Goal: Transaction & Acquisition: Purchase product/service

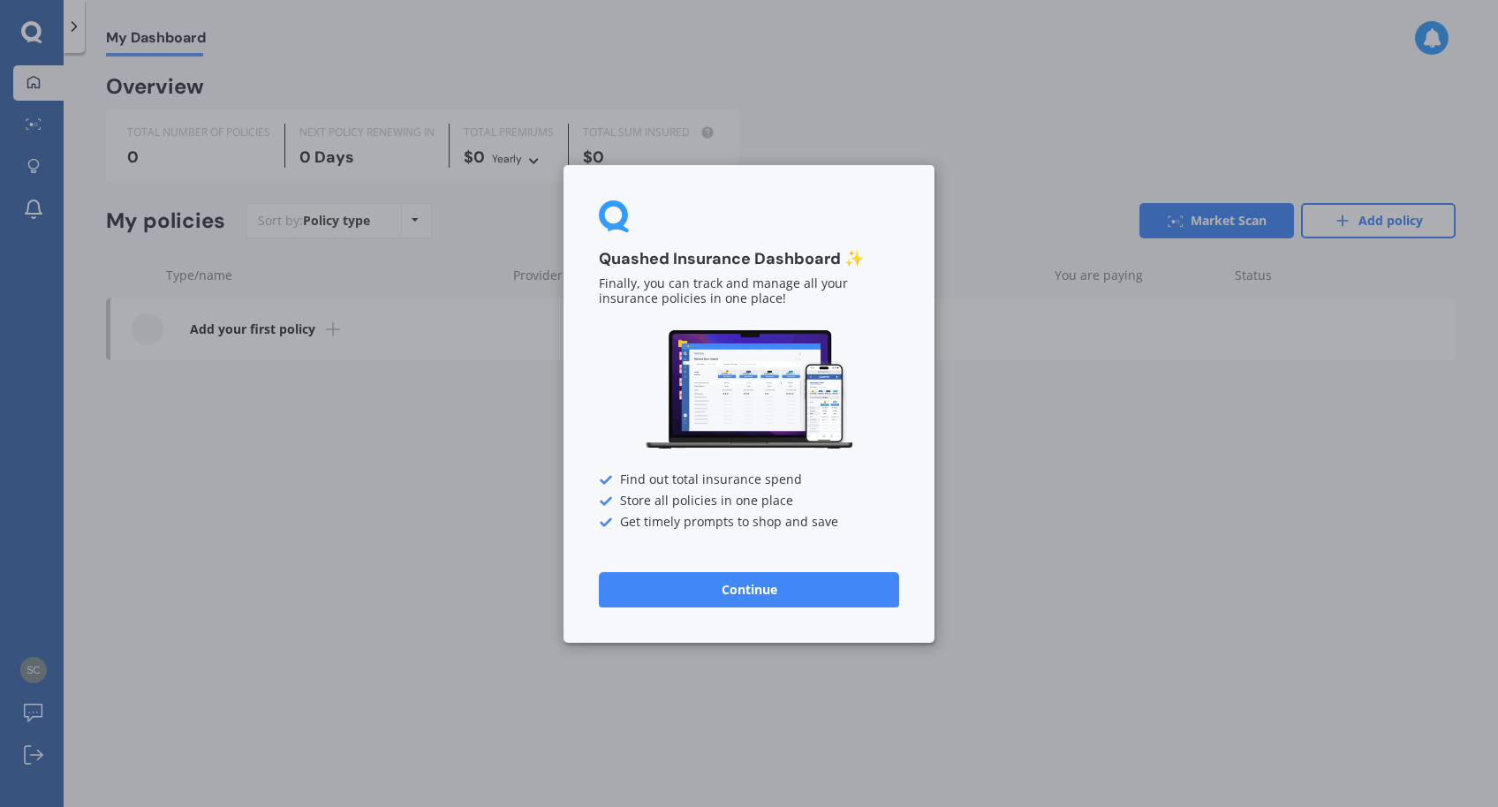
click at [790, 594] on button "Continue" at bounding box center [749, 589] width 300 height 35
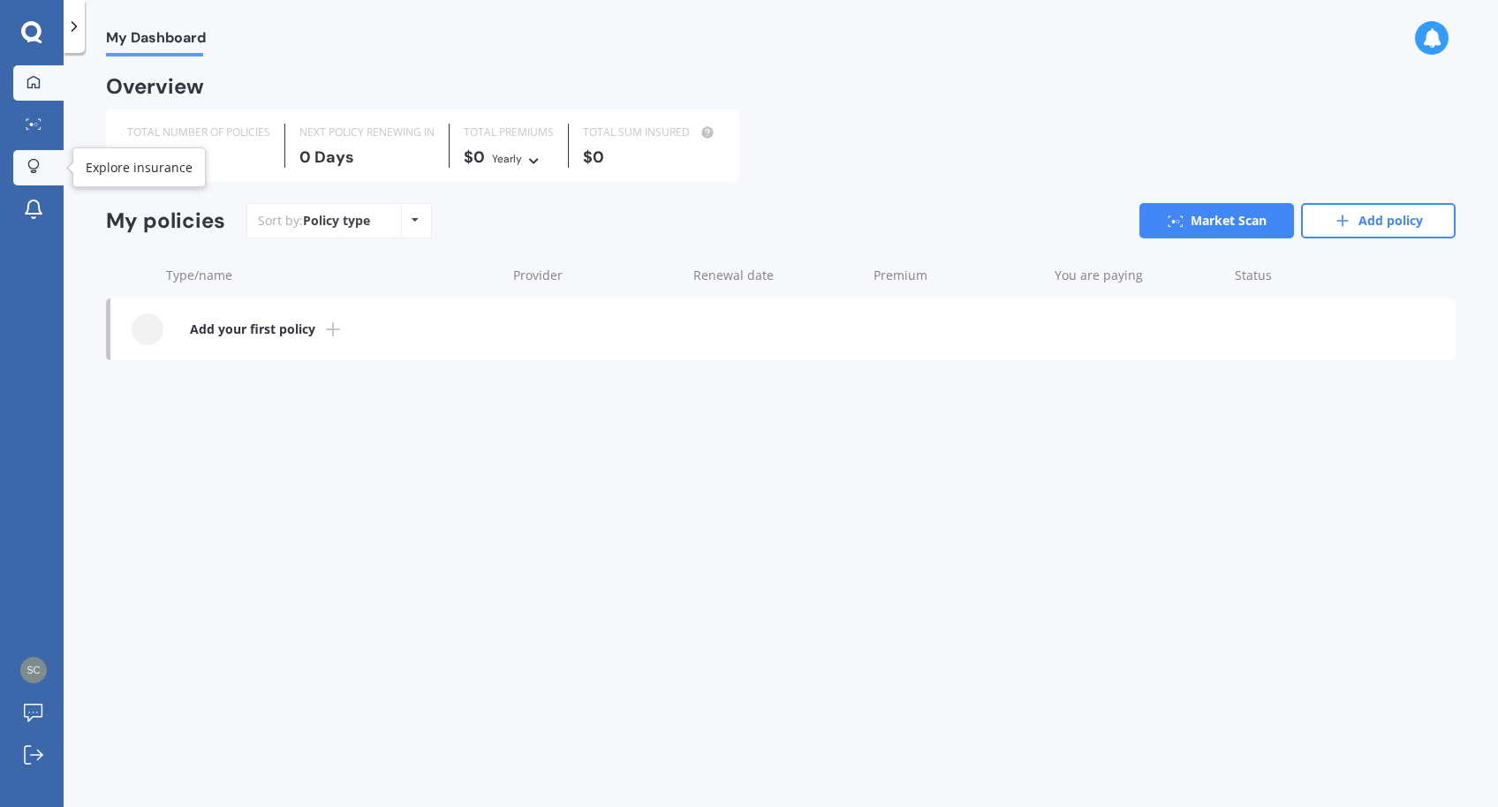
click at [42, 169] on div at bounding box center [33, 167] width 27 height 17
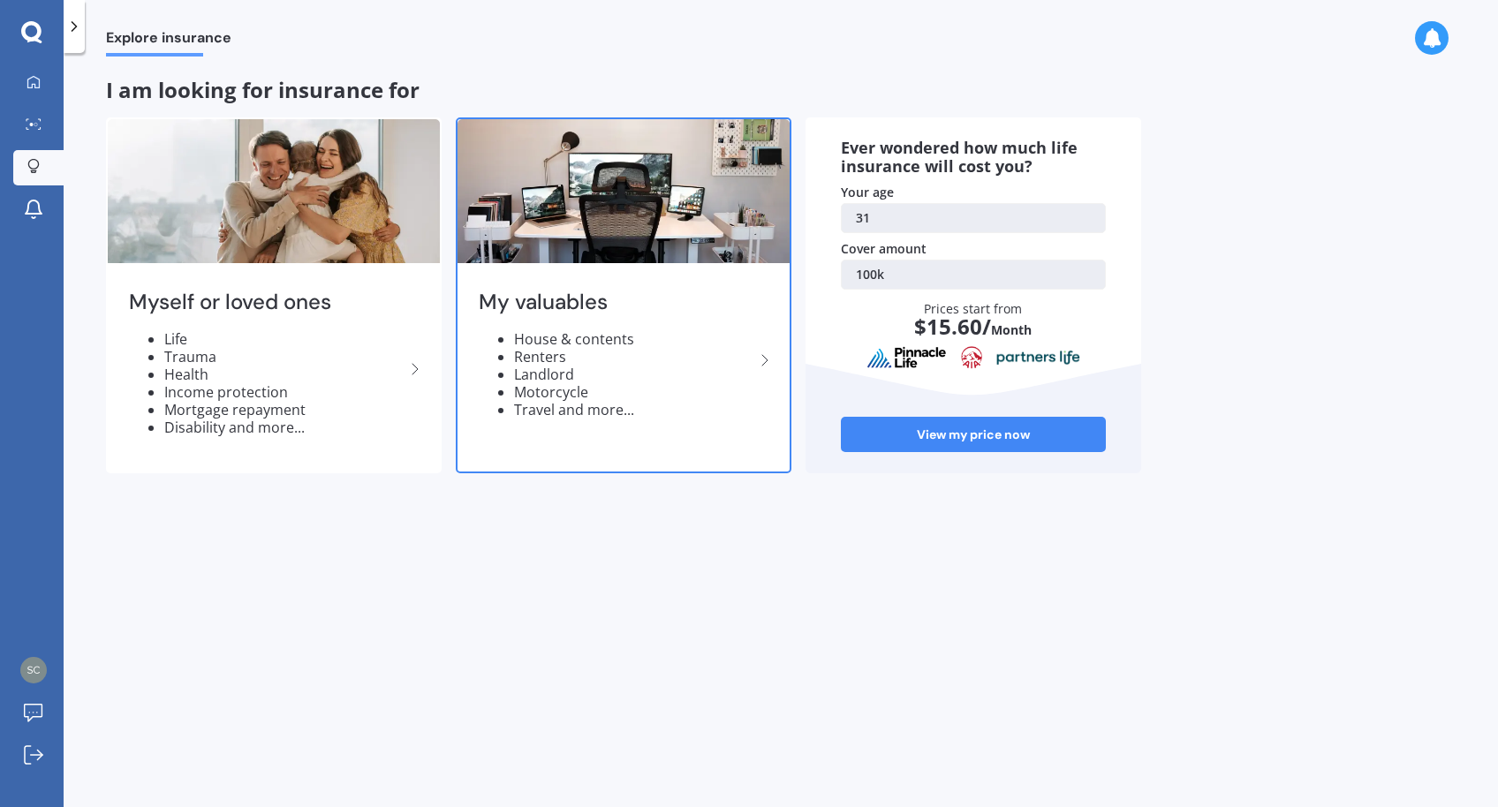
click at [618, 426] on div "My valuables House & contents Renters Landlord Motorcycle Travel and more..." at bounding box center [624, 361] width 332 height 186
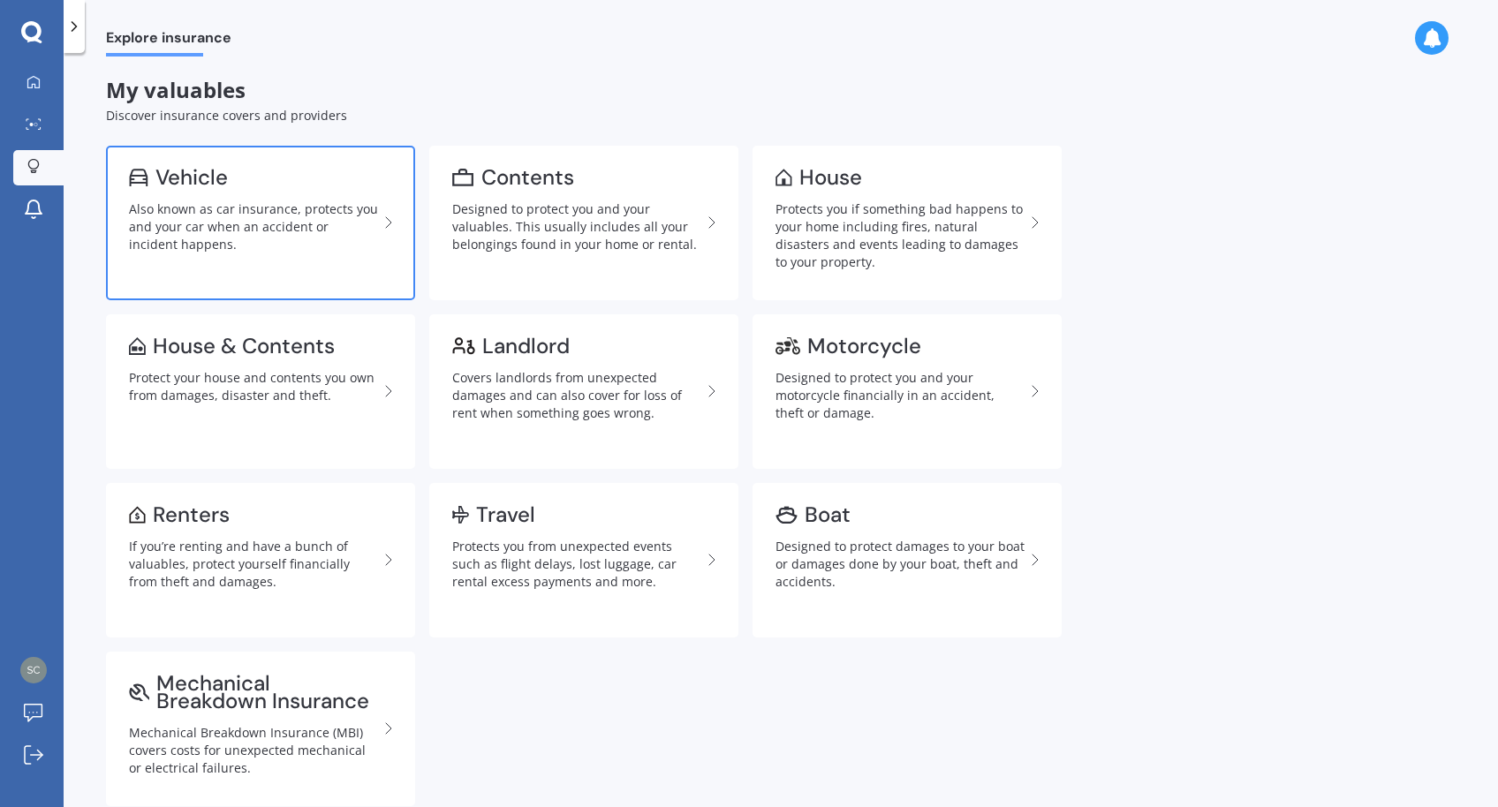
click at [284, 258] on link "Vehicle Also known as car insurance, protects you and your car when an accident…" at bounding box center [260, 223] width 309 height 155
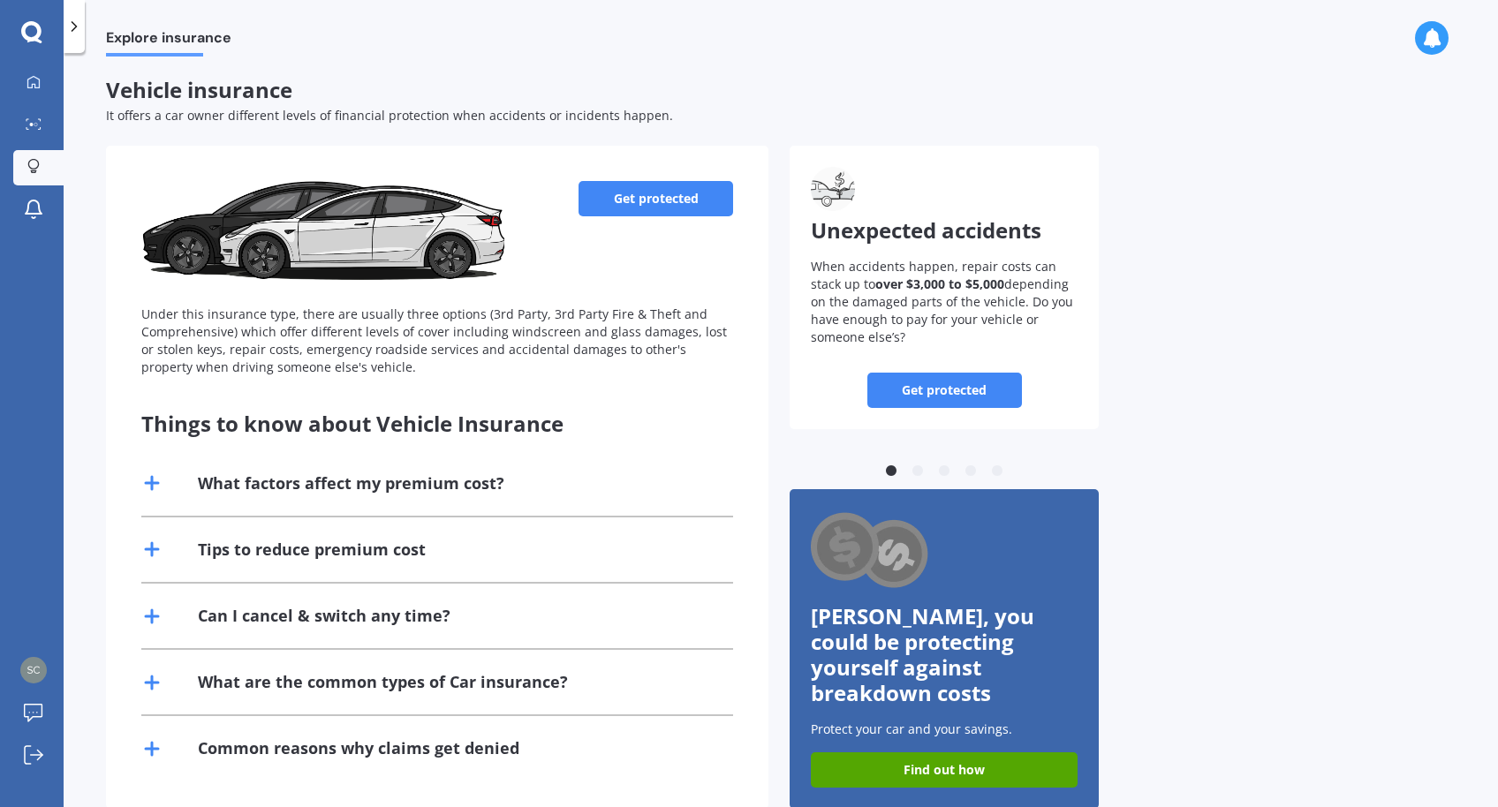
scroll to position [19, 0]
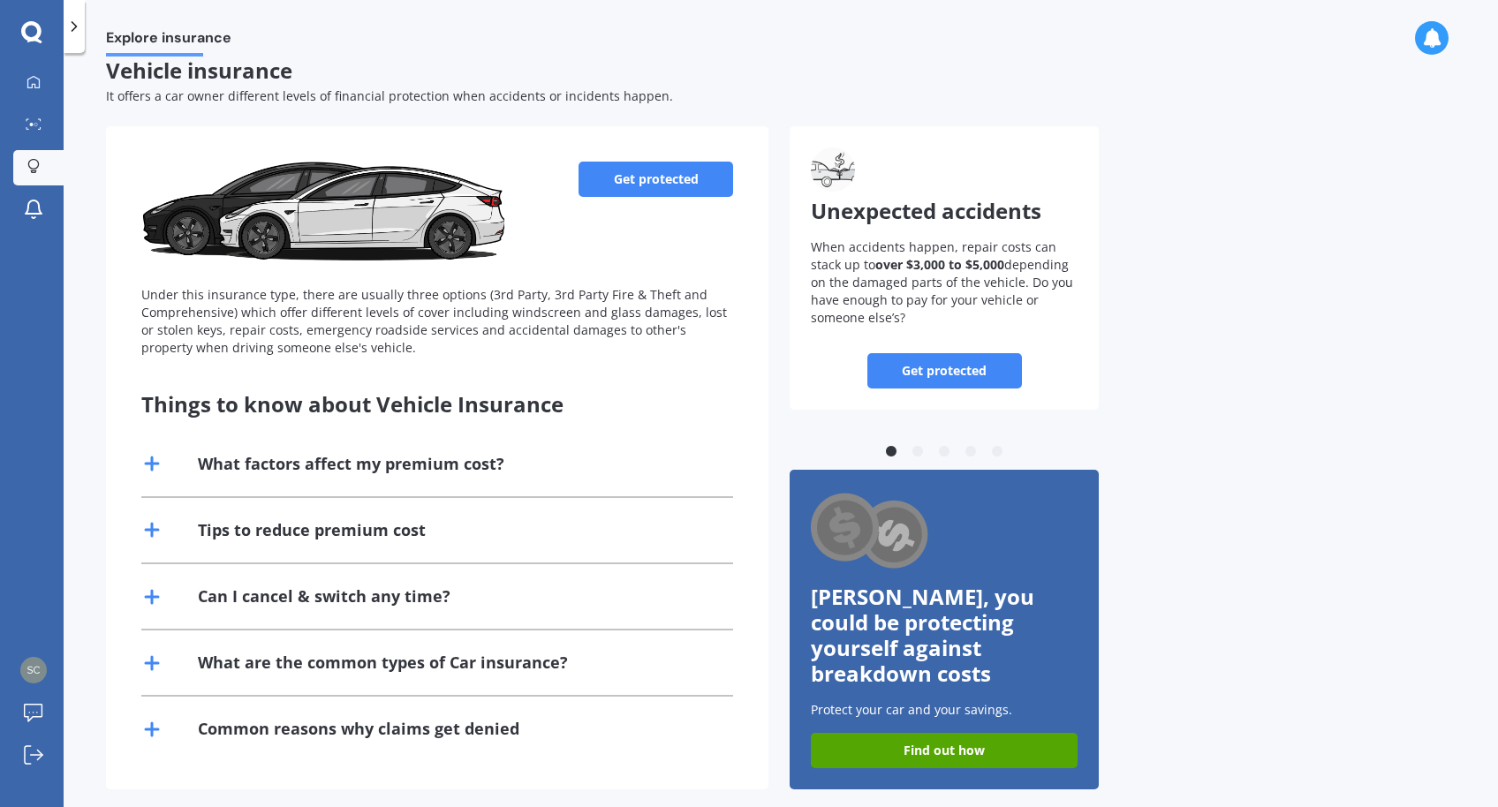
click at [679, 177] on link "Get protected" at bounding box center [656, 179] width 155 height 35
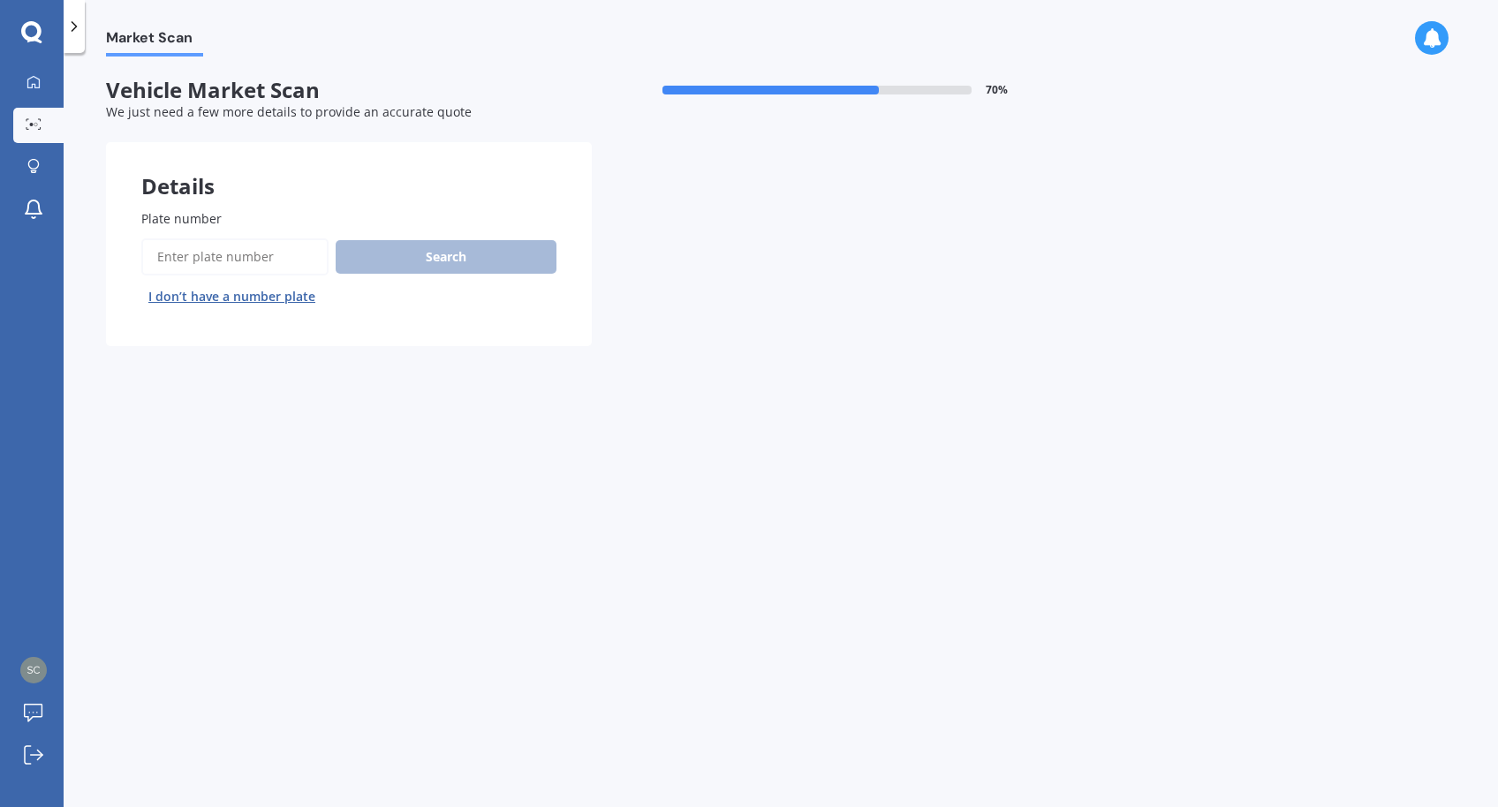
click at [277, 251] on input "Plate number" at bounding box center [234, 257] width 187 height 37
type input "KCT967"
click at [484, 272] on button "Search" at bounding box center [446, 257] width 221 height 34
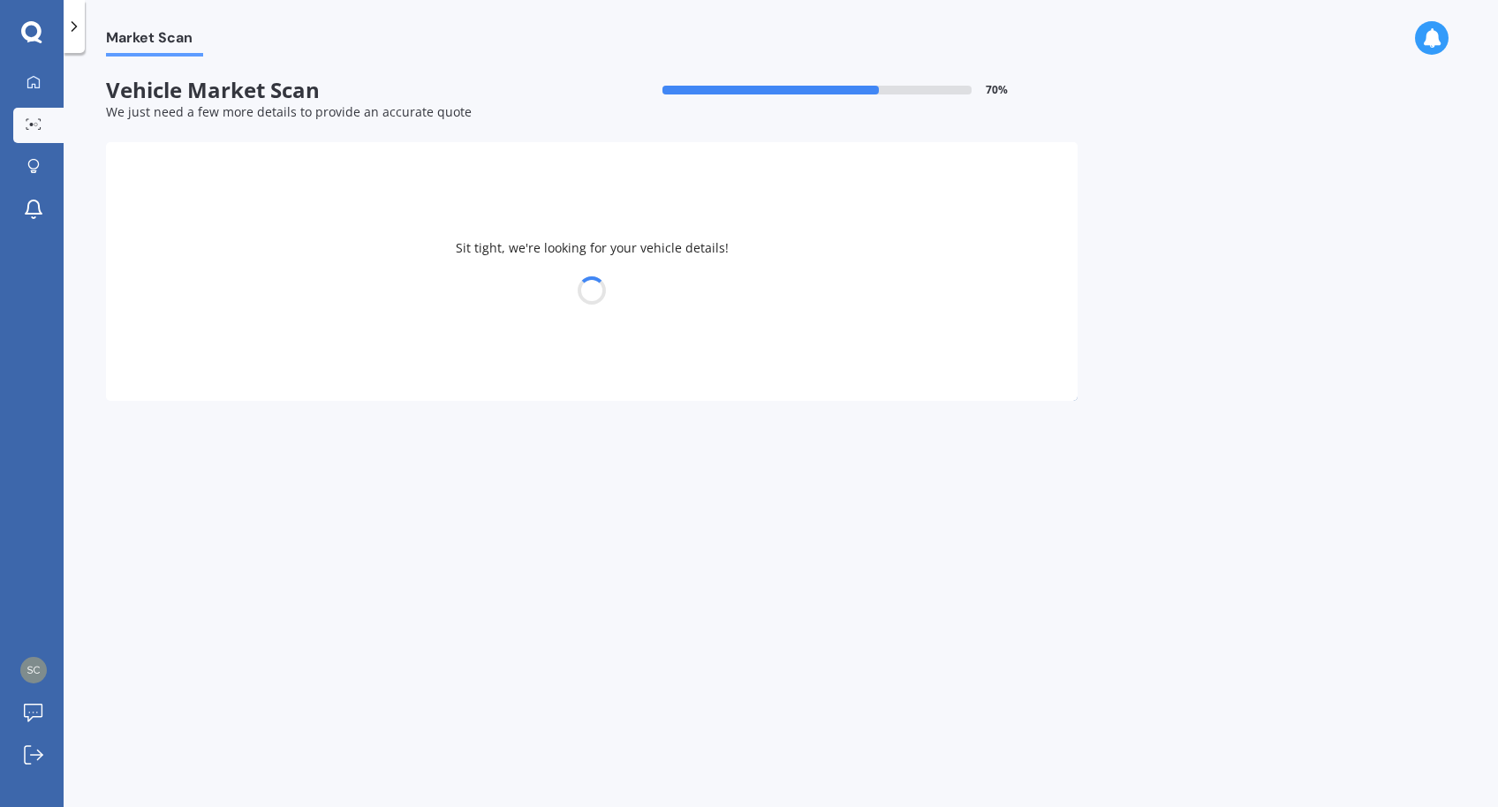
select select "MAZDA"
select select "19"
select select "12"
select select "1993"
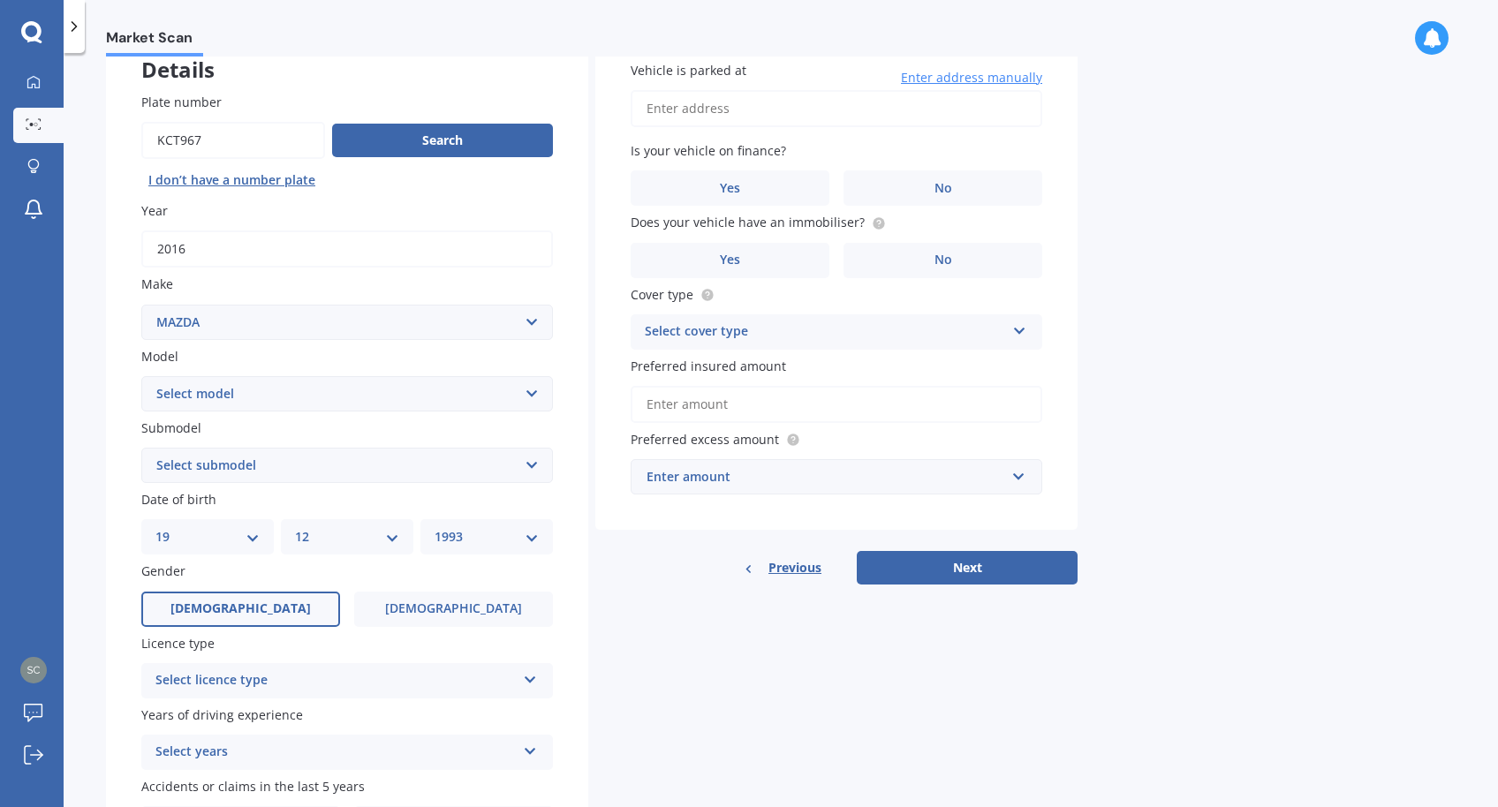
scroll to position [124, 0]
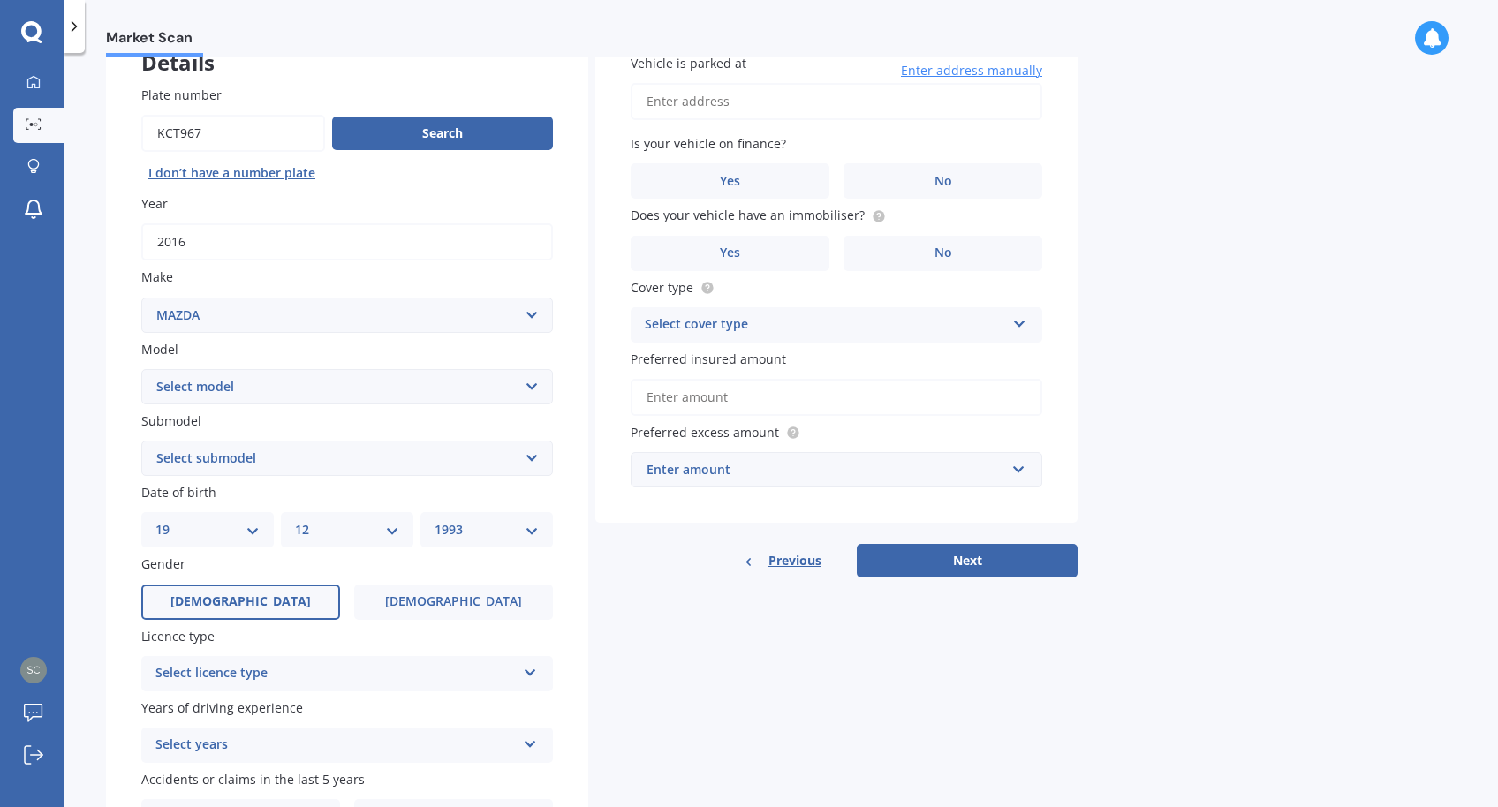
click at [386, 388] on select "Select model 121 2 3 323 323 / Familia 6 626 929 Atenza Autozam Axela AZ3 B2000…" at bounding box center [347, 386] width 412 height 35
select select "CX3"
click at [141, 370] on select "Select model 121 2 3 323 323 / Familia 6 626 929 Atenza Autozam Axela AZ3 B2000…" at bounding box center [347, 386] width 412 height 35
click at [117, 298] on div "Plate number Search I don’t have a number plate Year [DATE] Make Select make AC…" at bounding box center [347, 460] width 482 height 821
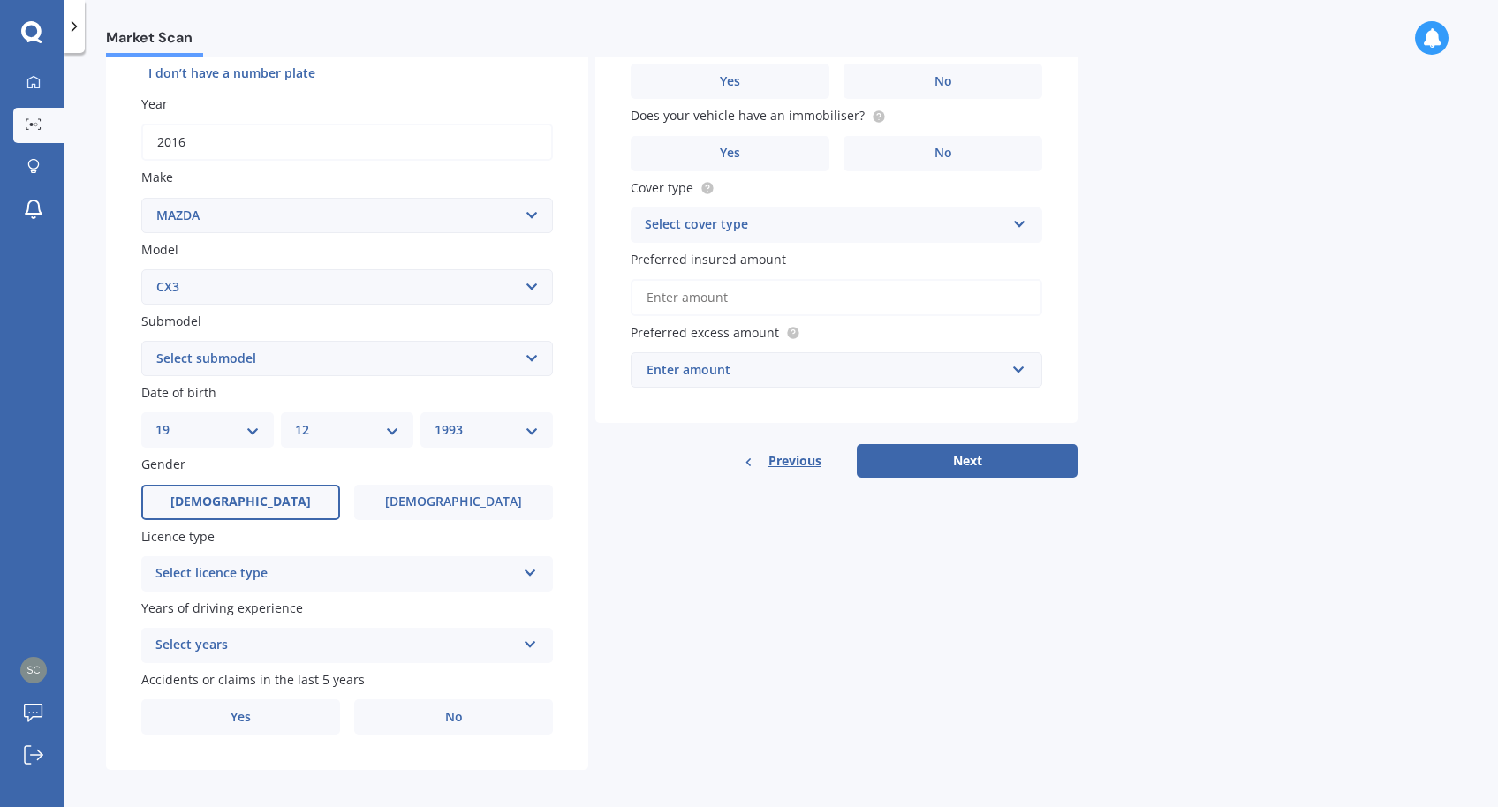
click at [242, 353] on select "Select submodel (All other) AWD 1.5L GSX diesel AWD 1.5L limited diesel AWD 2.0…" at bounding box center [347, 358] width 412 height 35
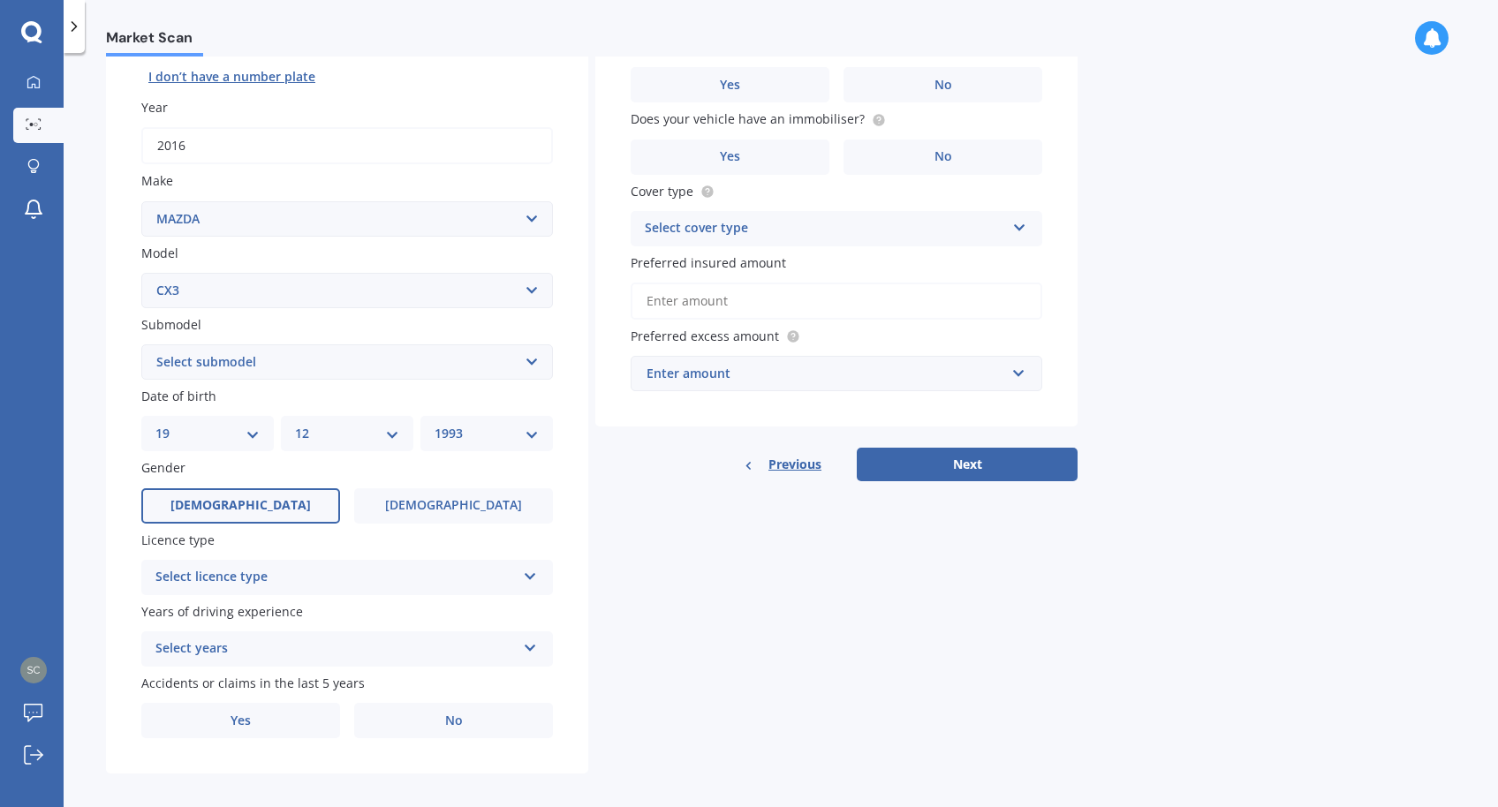
scroll to position [237, 0]
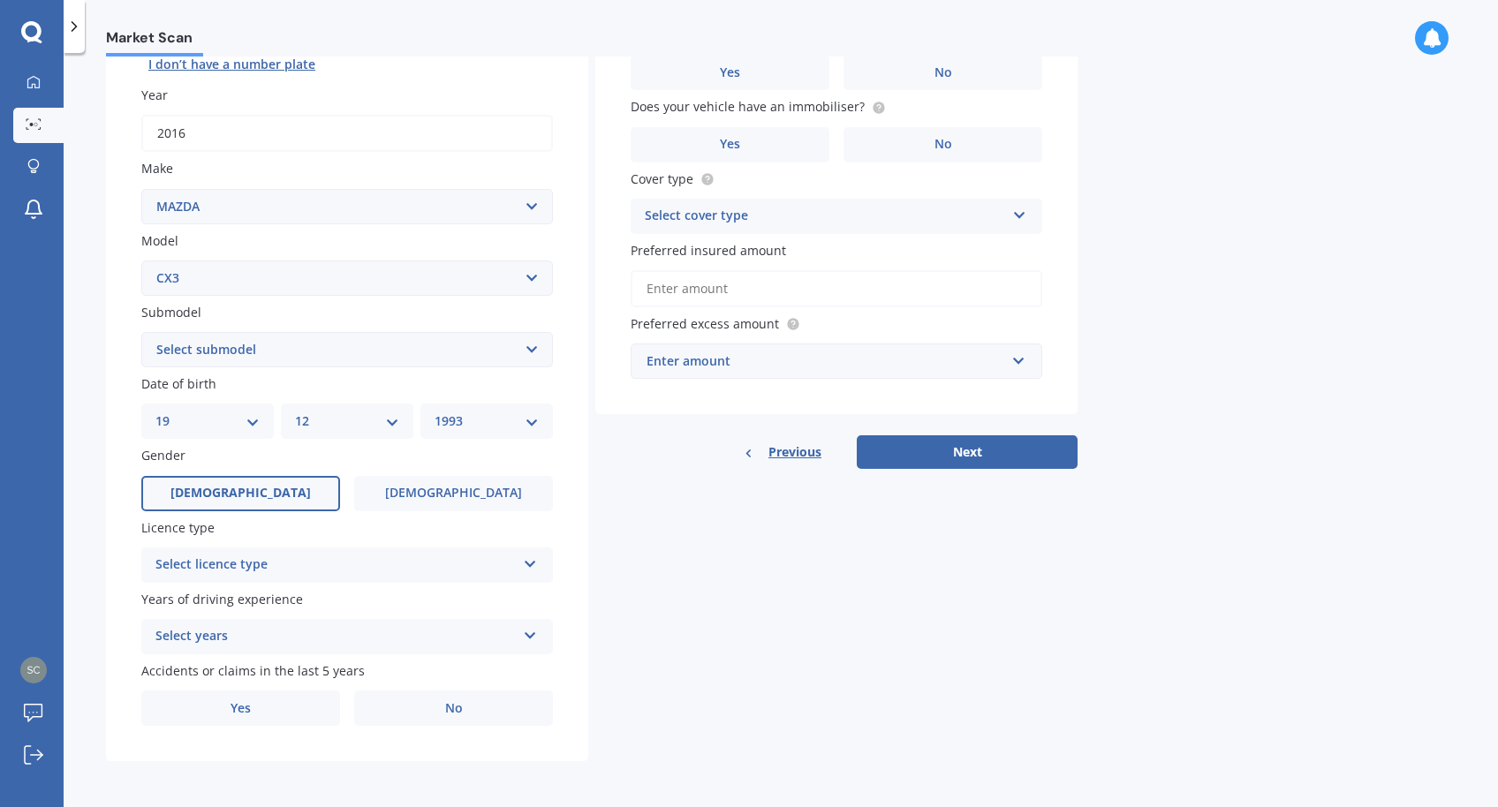
click at [260, 567] on div "Select licence type" at bounding box center [335, 565] width 360 height 21
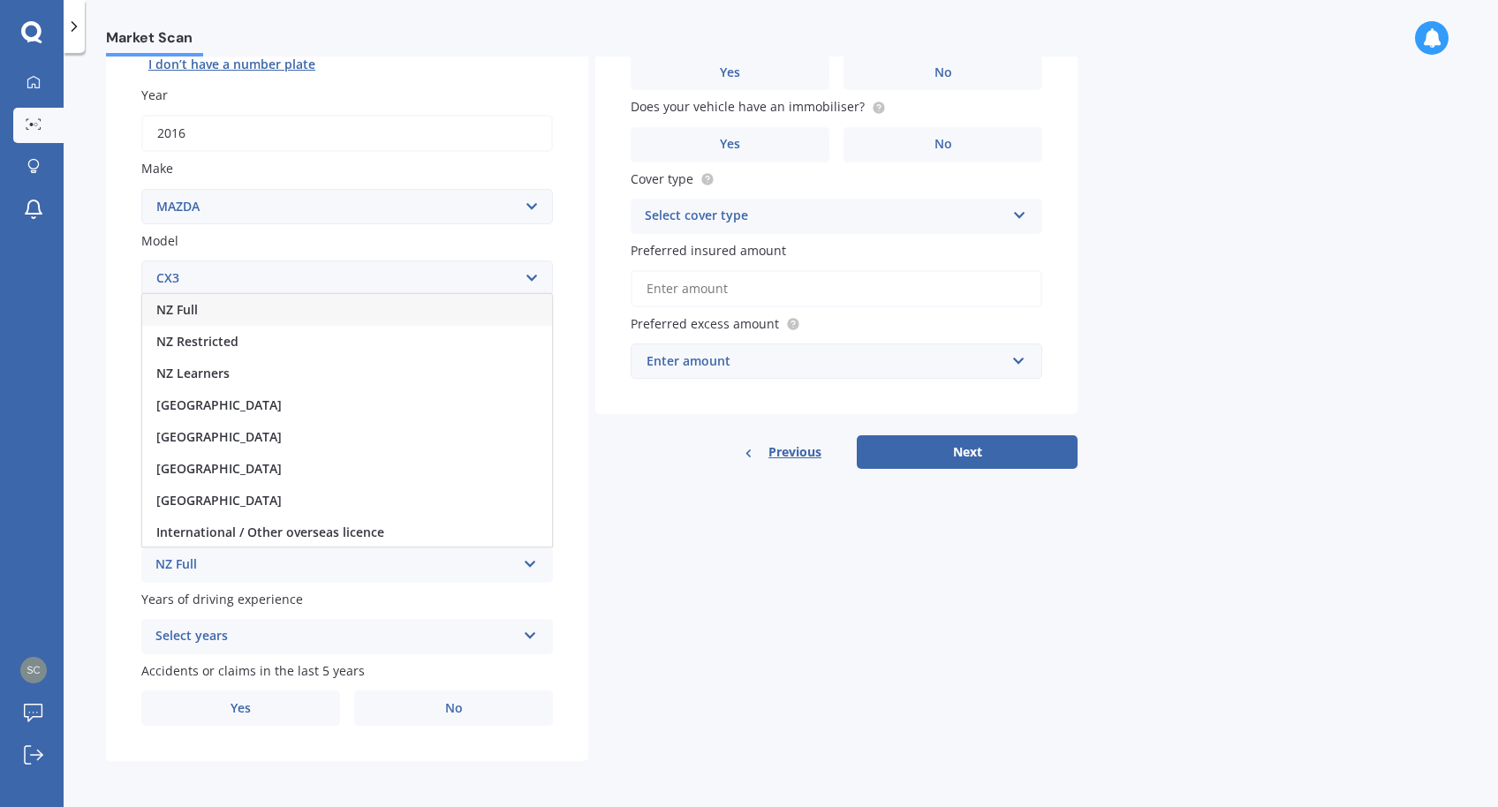
click at [217, 302] on div "NZ Full" at bounding box center [347, 310] width 410 height 32
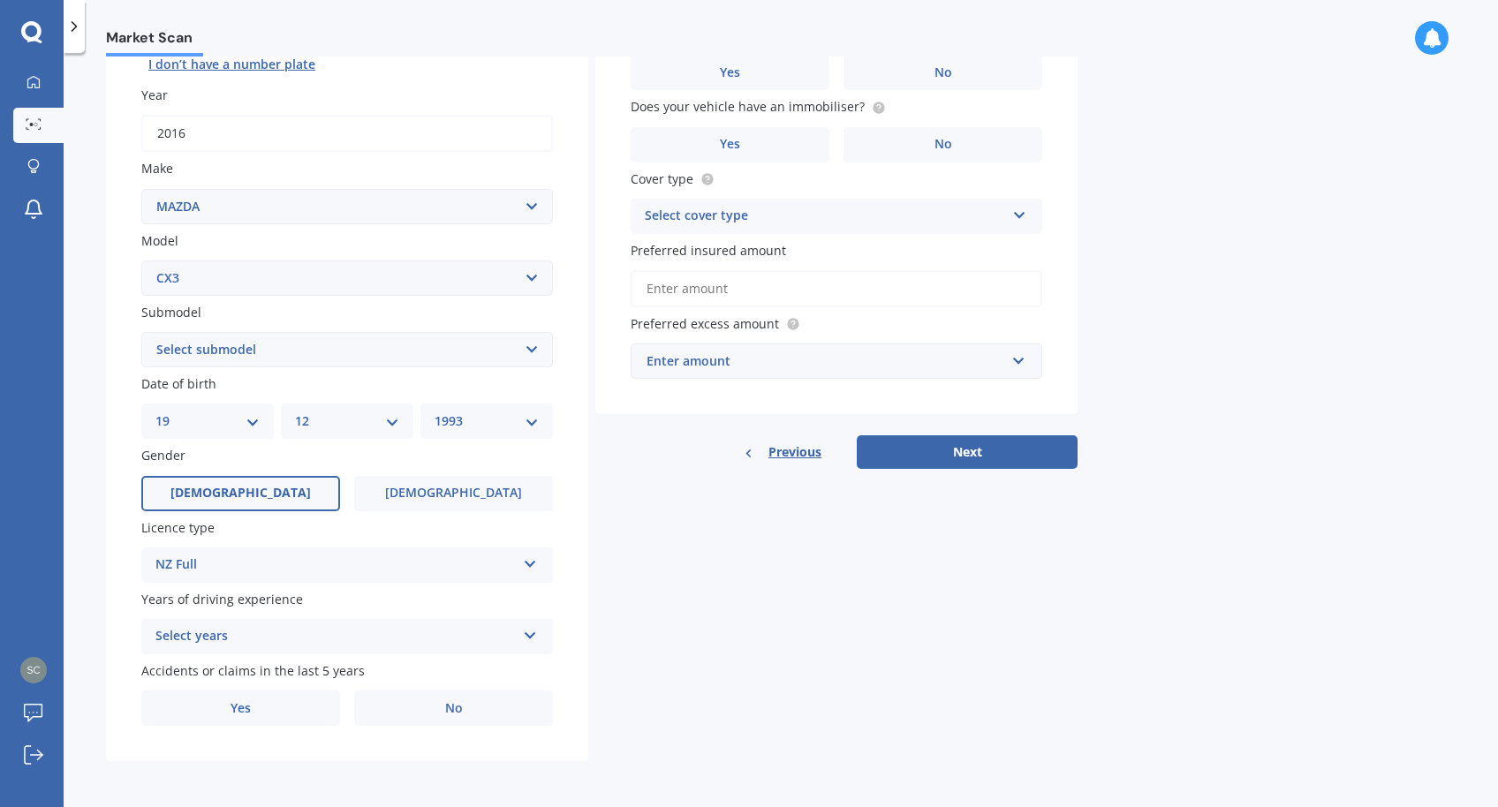
click at [120, 602] on div "Plate number Search I don’t have a number plate Year [DATE] Make Select make AC…" at bounding box center [347, 352] width 482 height 821
click at [184, 638] on div "Select years" at bounding box center [335, 636] width 360 height 21
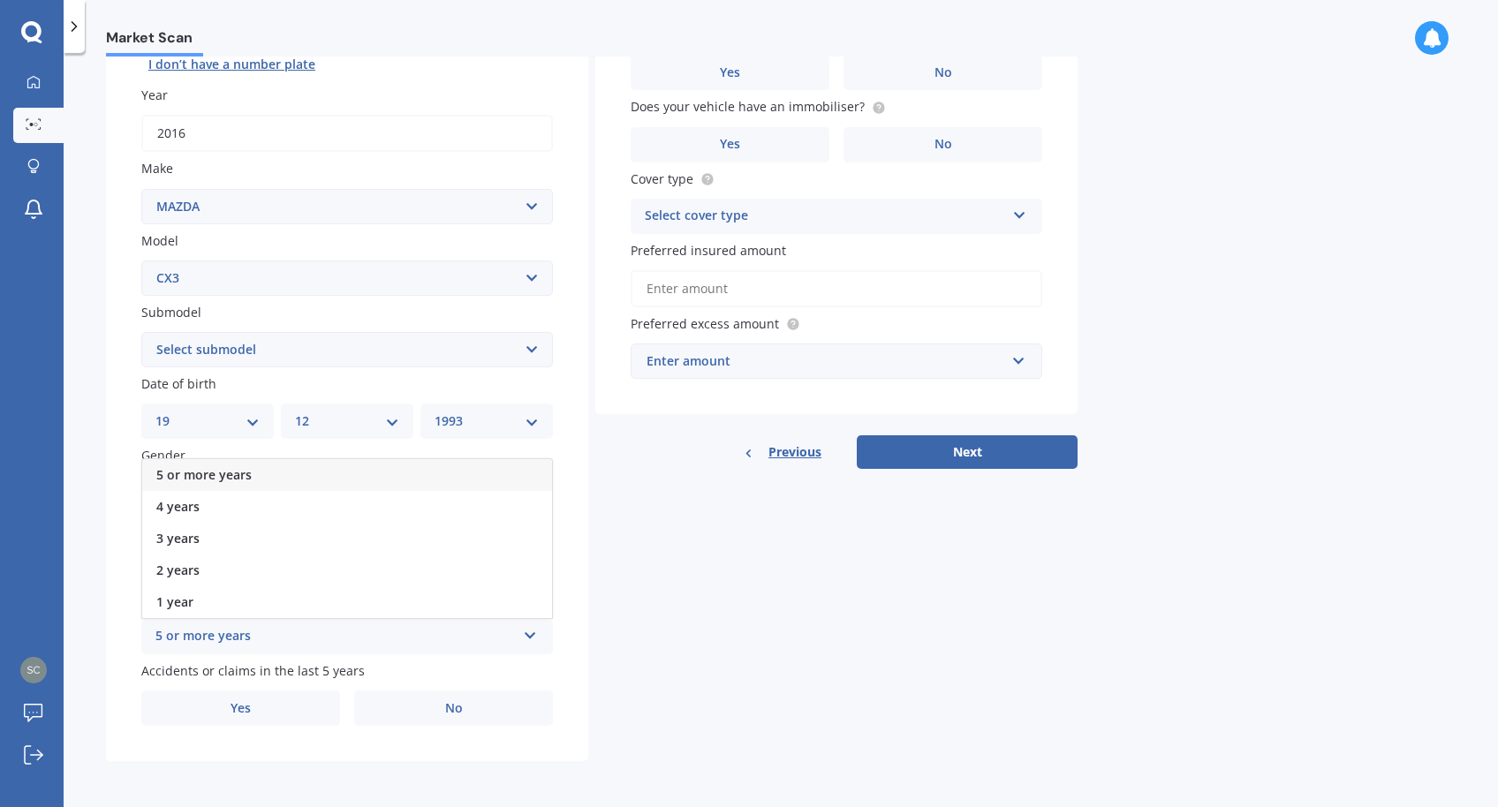
click at [250, 466] on div "5 or more years" at bounding box center [347, 475] width 410 height 32
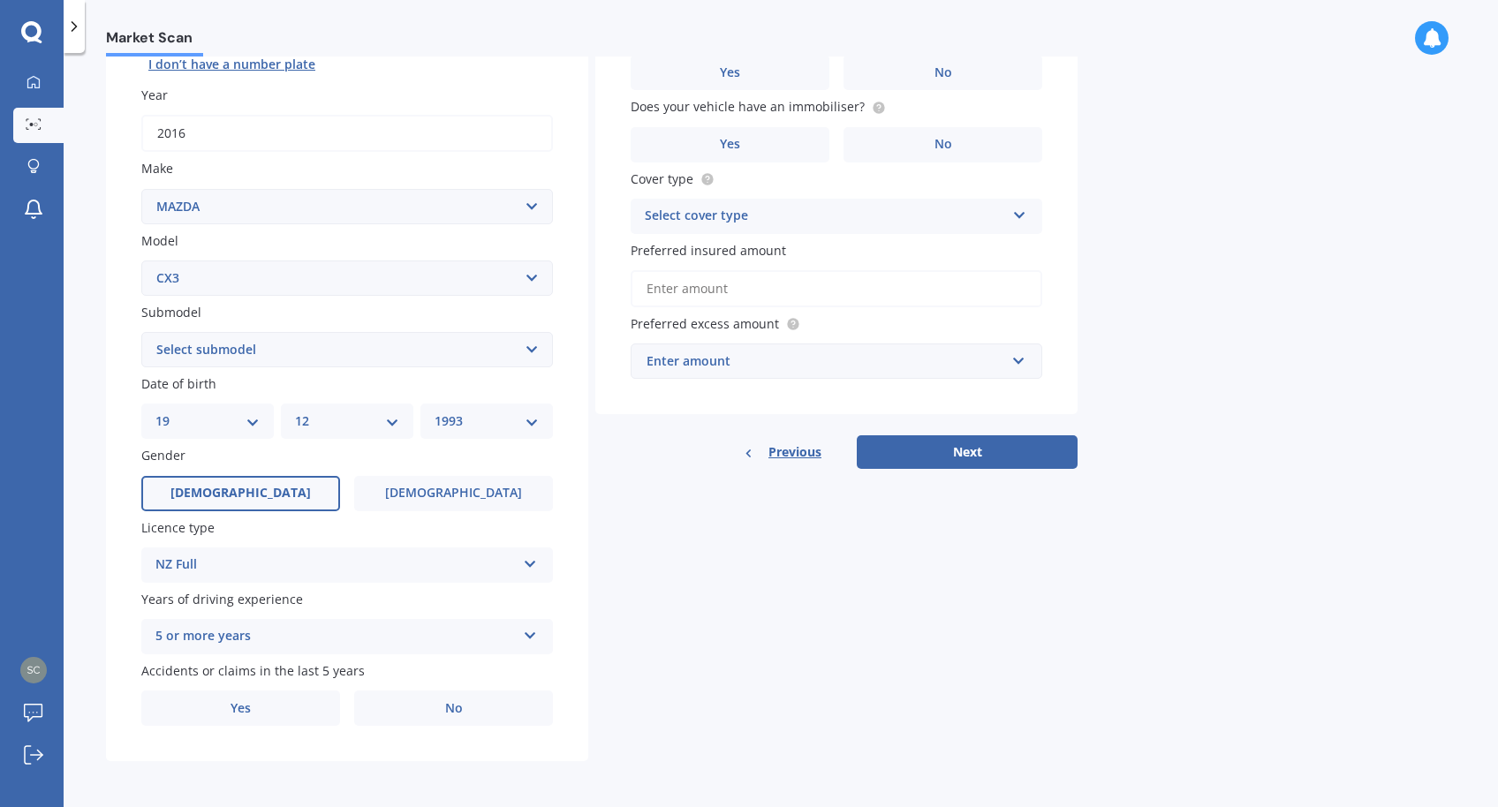
click at [121, 644] on div "Plate number Search I don’t have a number plate Year [DATE] Make Select make AC…" at bounding box center [347, 352] width 482 height 821
click at [495, 711] on label "No" at bounding box center [453, 708] width 199 height 35
click at [0, 0] on input "No" at bounding box center [0, 0] width 0 height 0
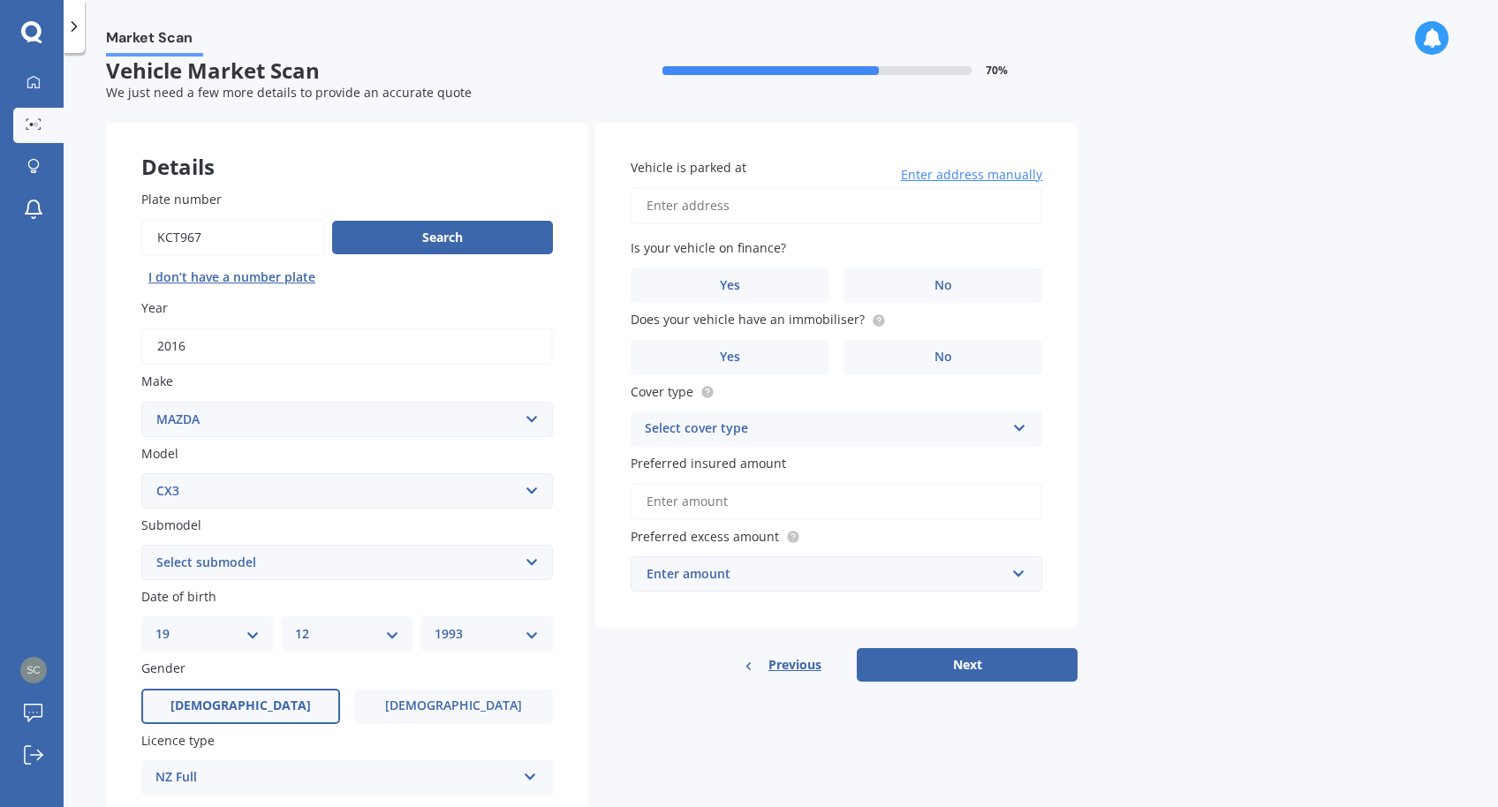
scroll to position [0, 0]
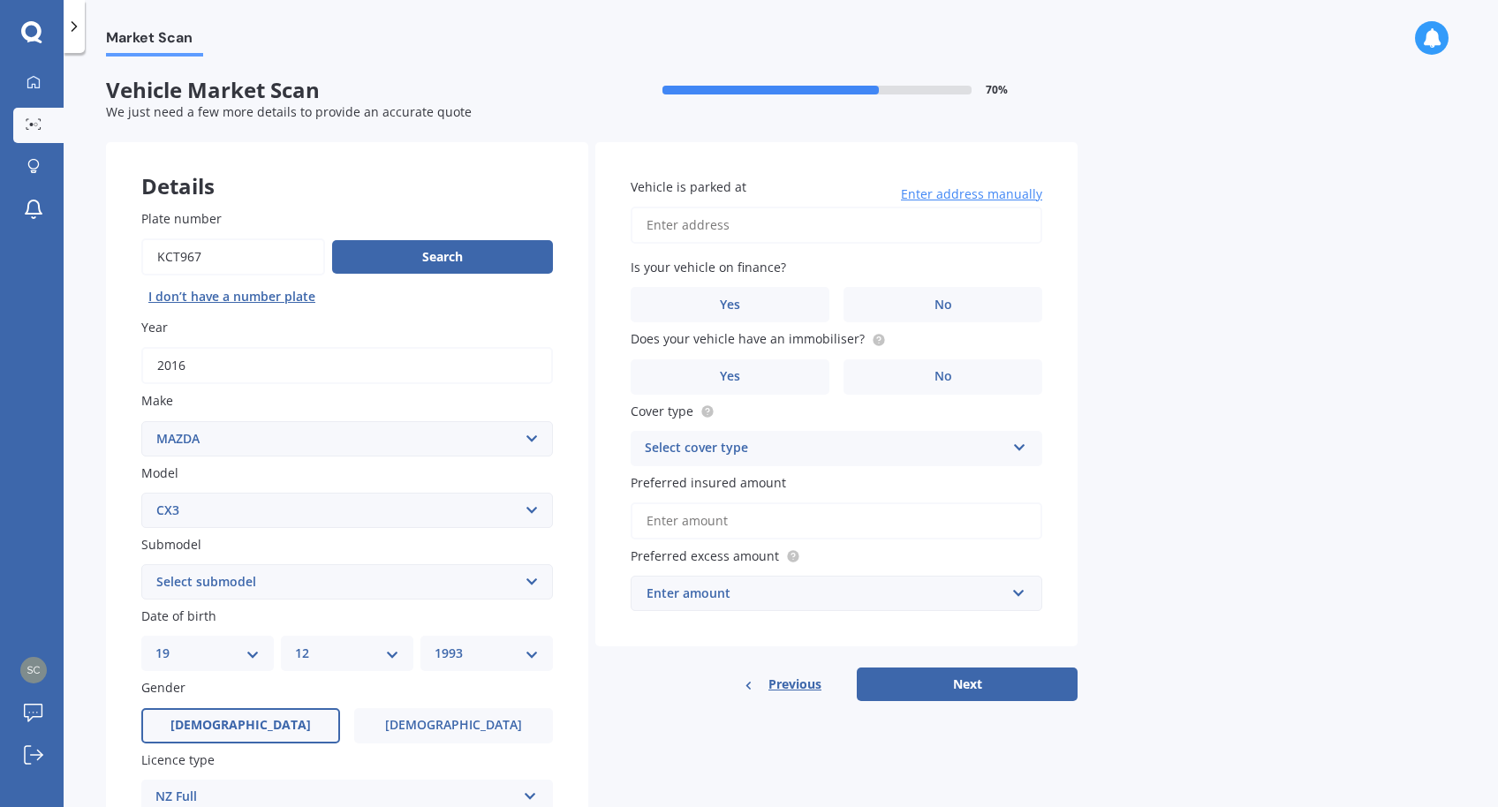
click at [723, 223] on input "Vehicle is parked at" at bounding box center [837, 225] width 412 height 37
type input "[STREET_ADDRESS]"
click at [957, 302] on label "No" at bounding box center [943, 304] width 199 height 35
click at [0, 0] on input "No" at bounding box center [0, 0] width 0 height 0
click at [937, 374] on span "No" at bounding box center [944, 376] width 18 height 15
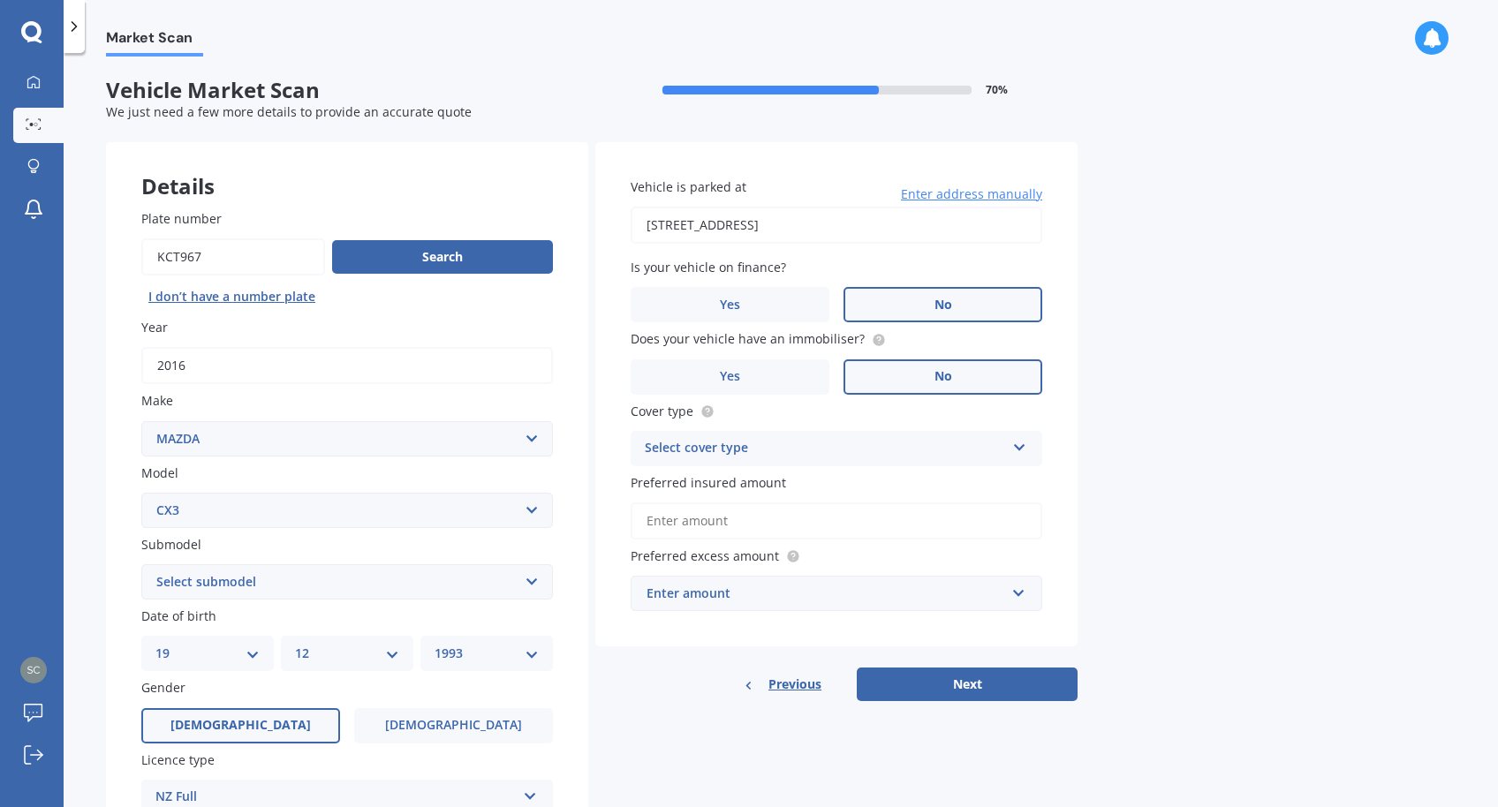
click at [0, 0] on input "No" at bounding box center [0, 0] width 0 height 0
click at [800, 465] on div "Select cover type Comprehensive Third Party, Fire & Theft Third Party" at bounding box center [837, 448] width 412 height 35
click at [786, 484] on div "Comprehensive" at bounding box center [837, 483] width 410 height 32
click at [794, 524] on input "Preferred insured amount" at bounding box center [837, 521] width 412 height 37
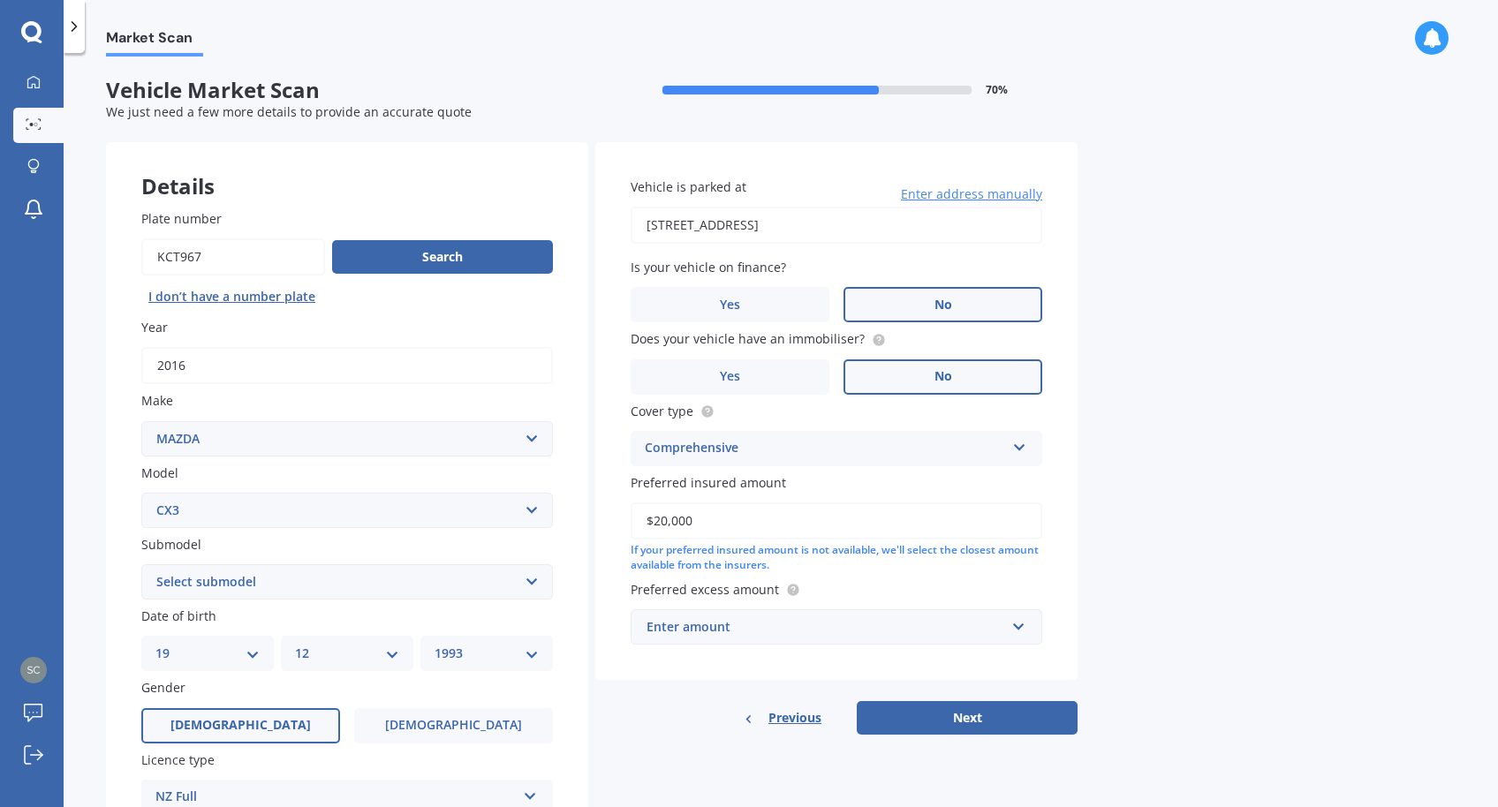
type input "$20,000"
click at [902, 633] on div "Enter amount" at bounding box center [826, 626] width 359 height 19
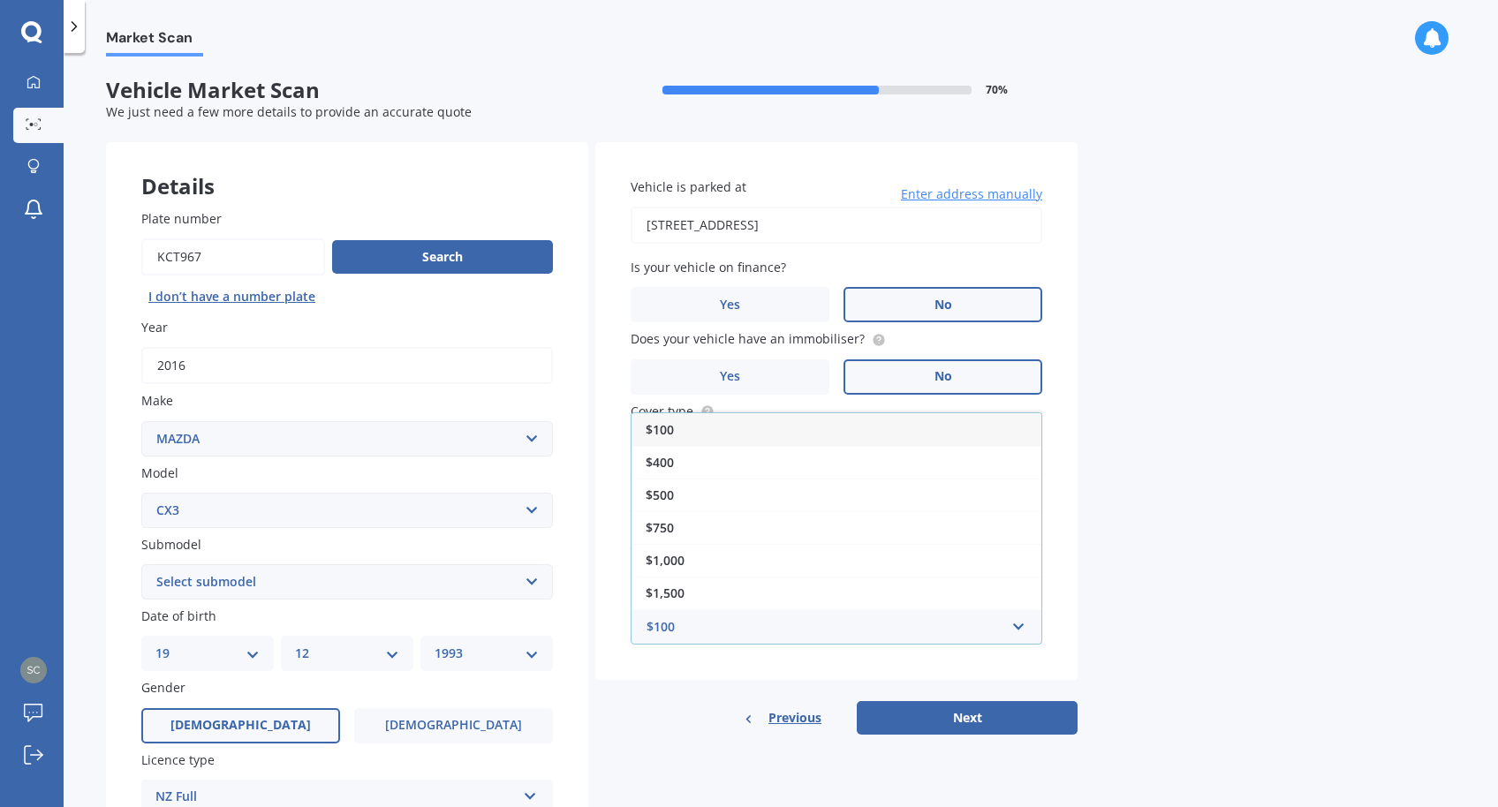
click at [751, 438] on div "$100" at bounding box center [837, 429] width 410 height 33
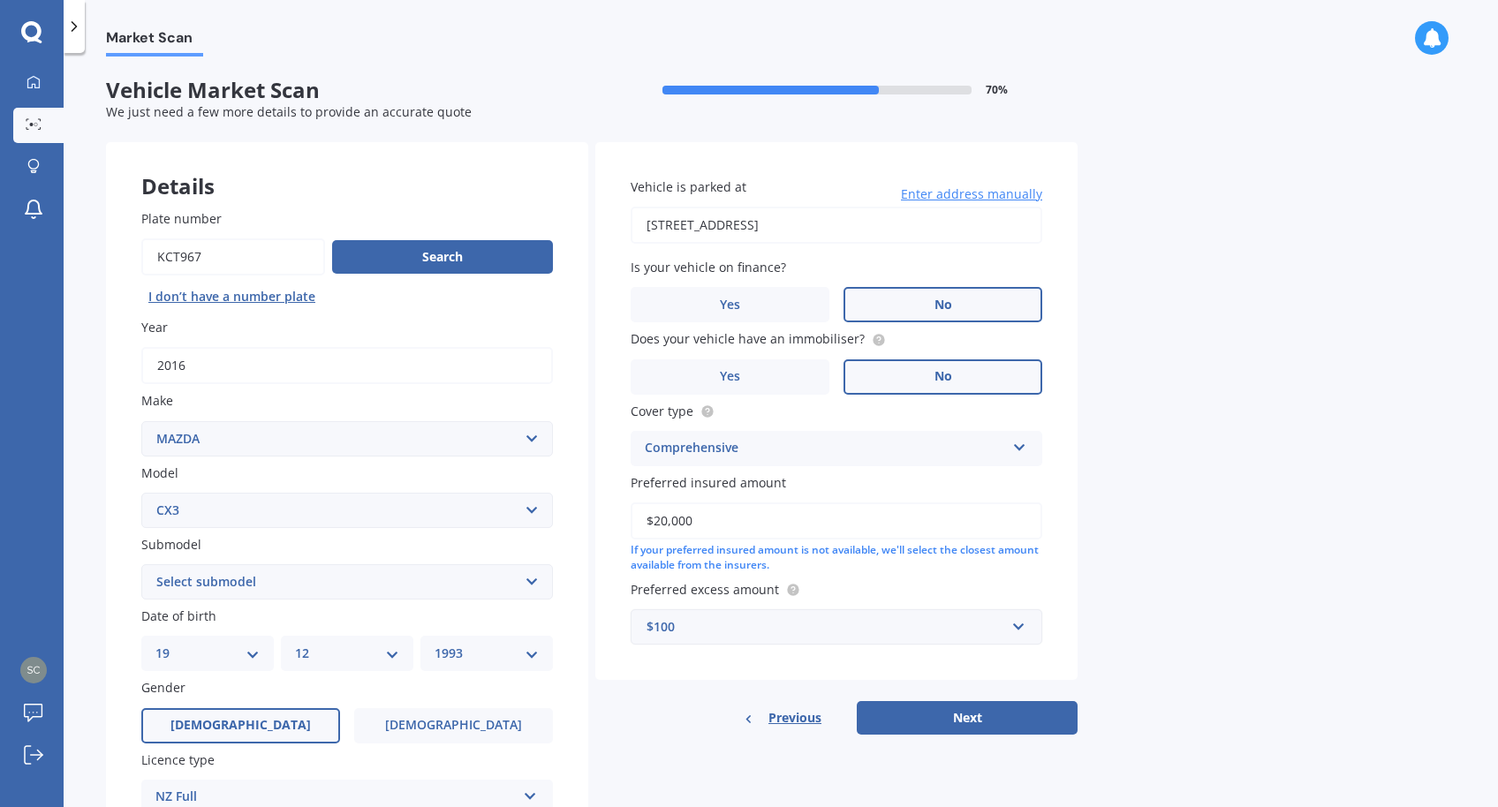
click at [1169, 537] on div "Market Scan Vehicle Market Scan 70 % We just need a few more details to provide…" at bounding box center [781, 434] width 1435 height 754
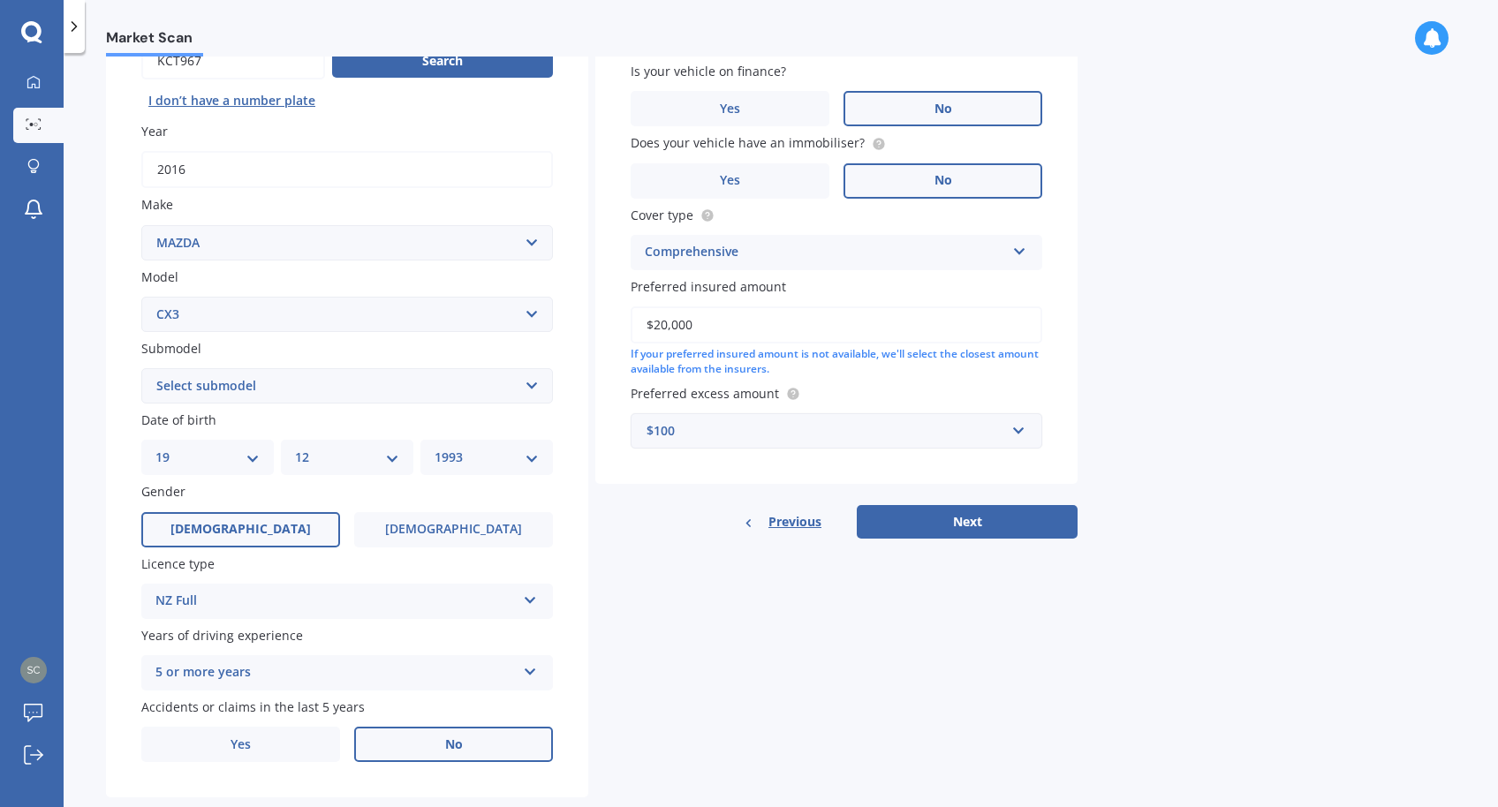
scroll to position [237, 0]
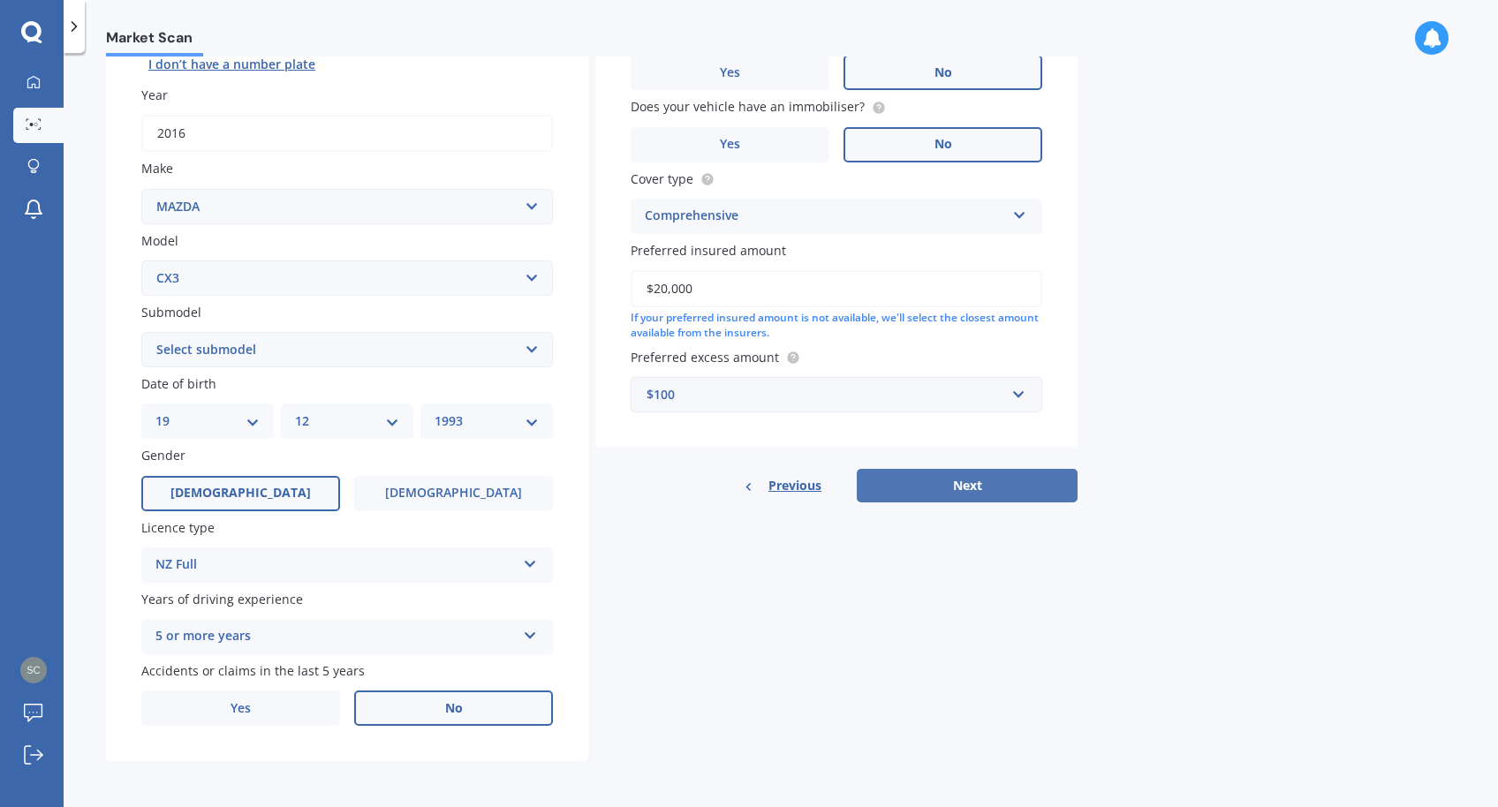
click at [965, 483] on button "Next" at bounding box center [967, 486] width 221 height 34
click at [320, 346] on select "Select submodel (All other) AWD 1.5L GSX diesel AWD 1.5L limited diesel AWD 2.0…" at bounding box center [347, 349] width 412 height 35
click at [246, 345] on select "Select submodel (All other) AWD 1.5L GSX diesel AWD 1.5L limited diesel AWD 2.0…" at bounding box center [347, 349] width 412 height 35
click at [231, 348] on select "Select submodel (All other) AWD 1.5L GSX diesel AWD 1.5L limited diesel AWD 2.0…" at bounding box center [347, 349] width 412 height 35
click at [224, 278] on select "Select model 121 2 3 323 323 / Familia 6 626 929 Atenza Autozam Axela AZ3 B2000…" at bounding box center [347, 278] width 412 height 35
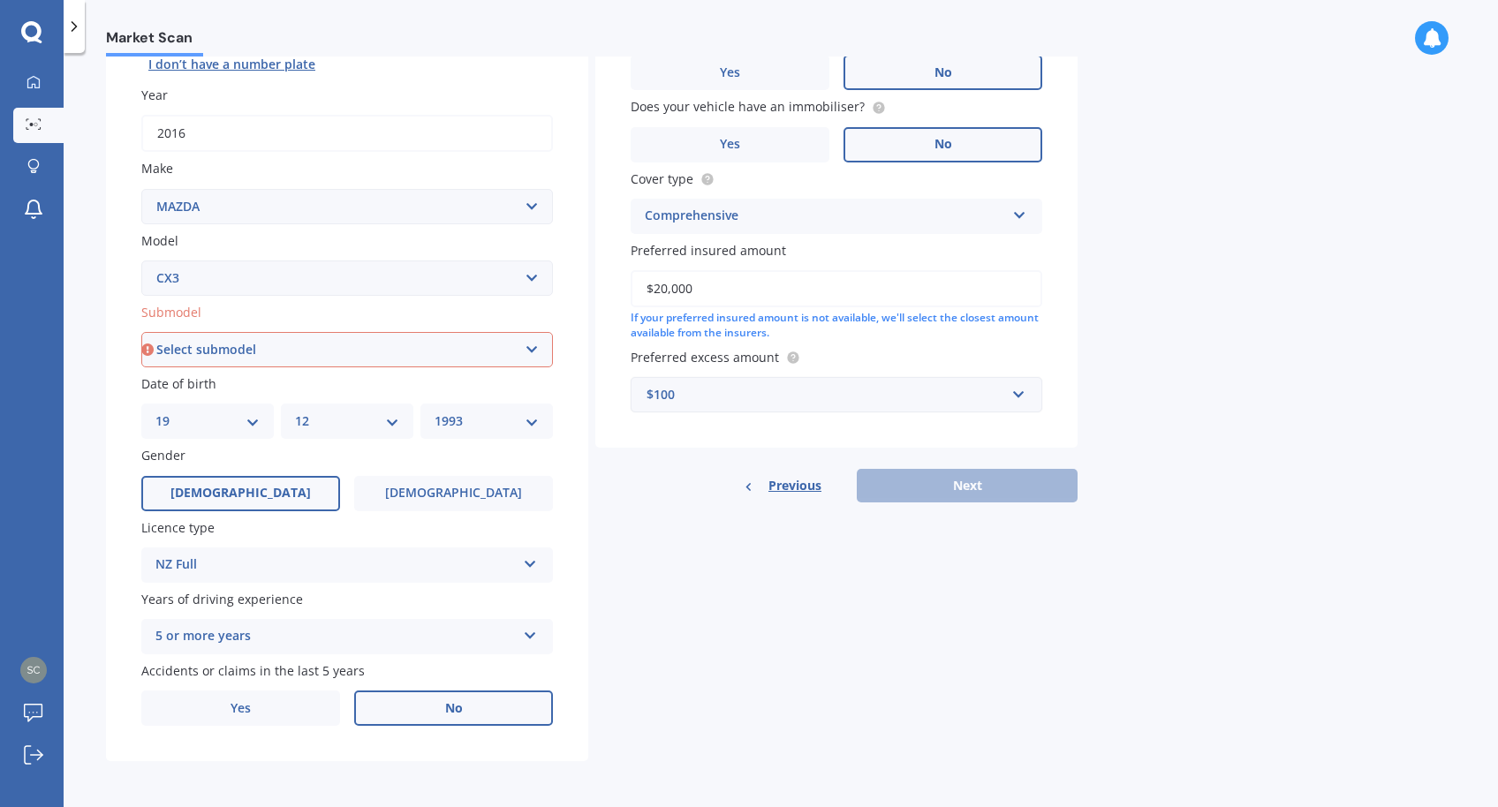
click at [319, 338] on select "Select submodel (All other) AWD 1.5L GSX diesel AWD 1.5L limited diesel AWD 2.0…" at bounding box center [347, 349] width 412 height 35
click at [299, 345] on select "Select submodel (All other) AWD 1.5L GSX diesel AWD 1.5L limited diesel AWD 2.0…" at bounding box center [347, 349] width 412 height 35
click at [431, 347] on select "Select submodel (All other) AWD 1.5L GSX diesel AWD 1.5L limited diesel AWD 2.0…" at bounding box center [347, 349] width 412 height 35
select select "(ALL OTHER)"
click at [141, 332] on select "Select submodel (All other) AWD 1.5L GSX diesel AWD 1.5L limited diesel AWD 2.0…" at bounding box center [347, 349] width 412 height 35
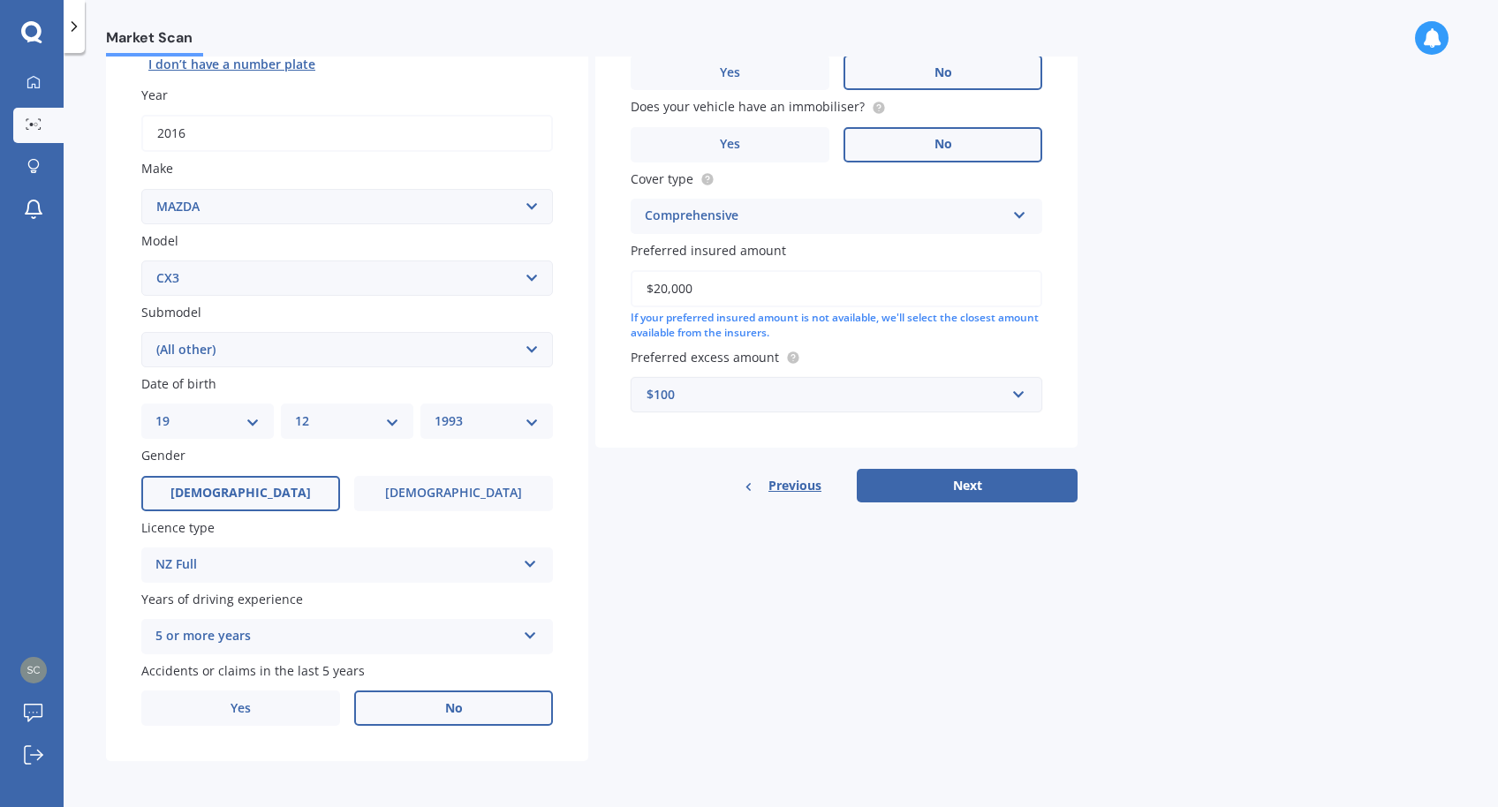
click at [388, 359] on select "Select submodel (All other) AWD 1.5L GSX diesel AWD 1.5L limited diesel AWD 2.0…" at bounding box center [347, 349] width 412 height 35
click at [984, 485] on button "Next" at bounding box center [967, 486] width 221 height 34
select select "19"
select select "12"
select select "1993"
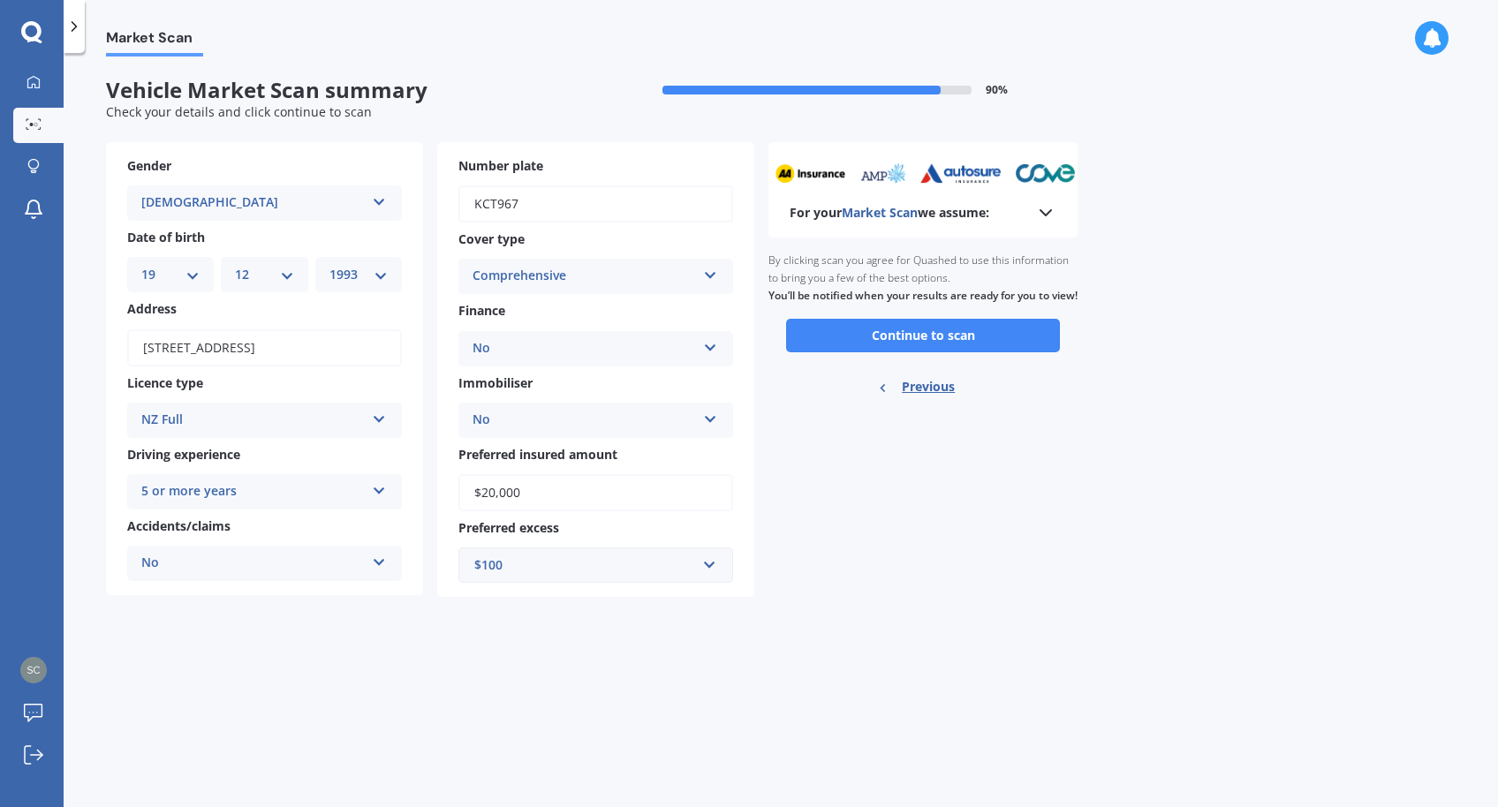
scroll to position [0, 0]
click at [912, 352] on button "Continue to scan" at bounding box center [923, 336] width 274 height 34
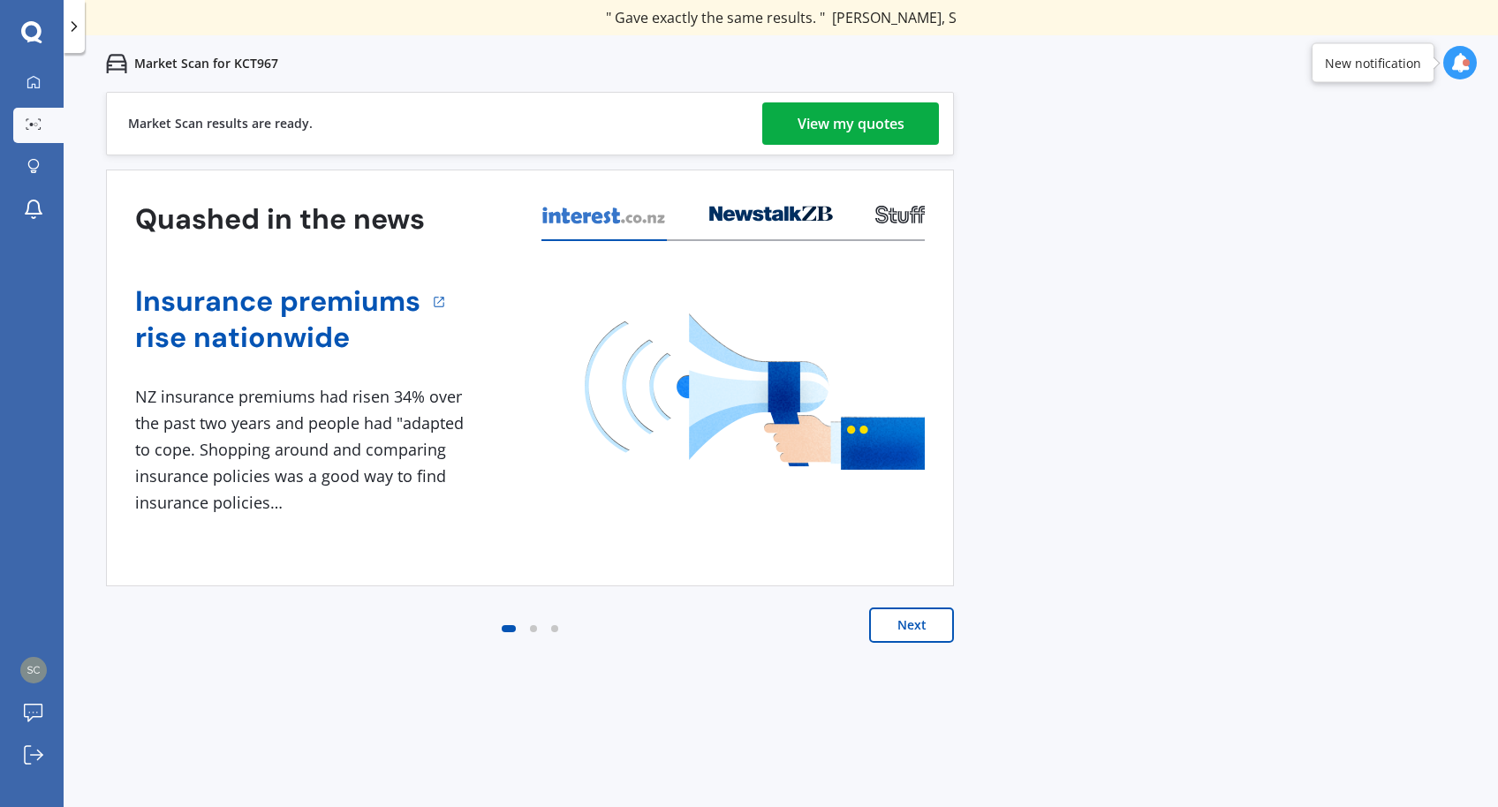
click at [882, 111] on div "View my quotes" at bounding box center [851, 123] width 107 height 42
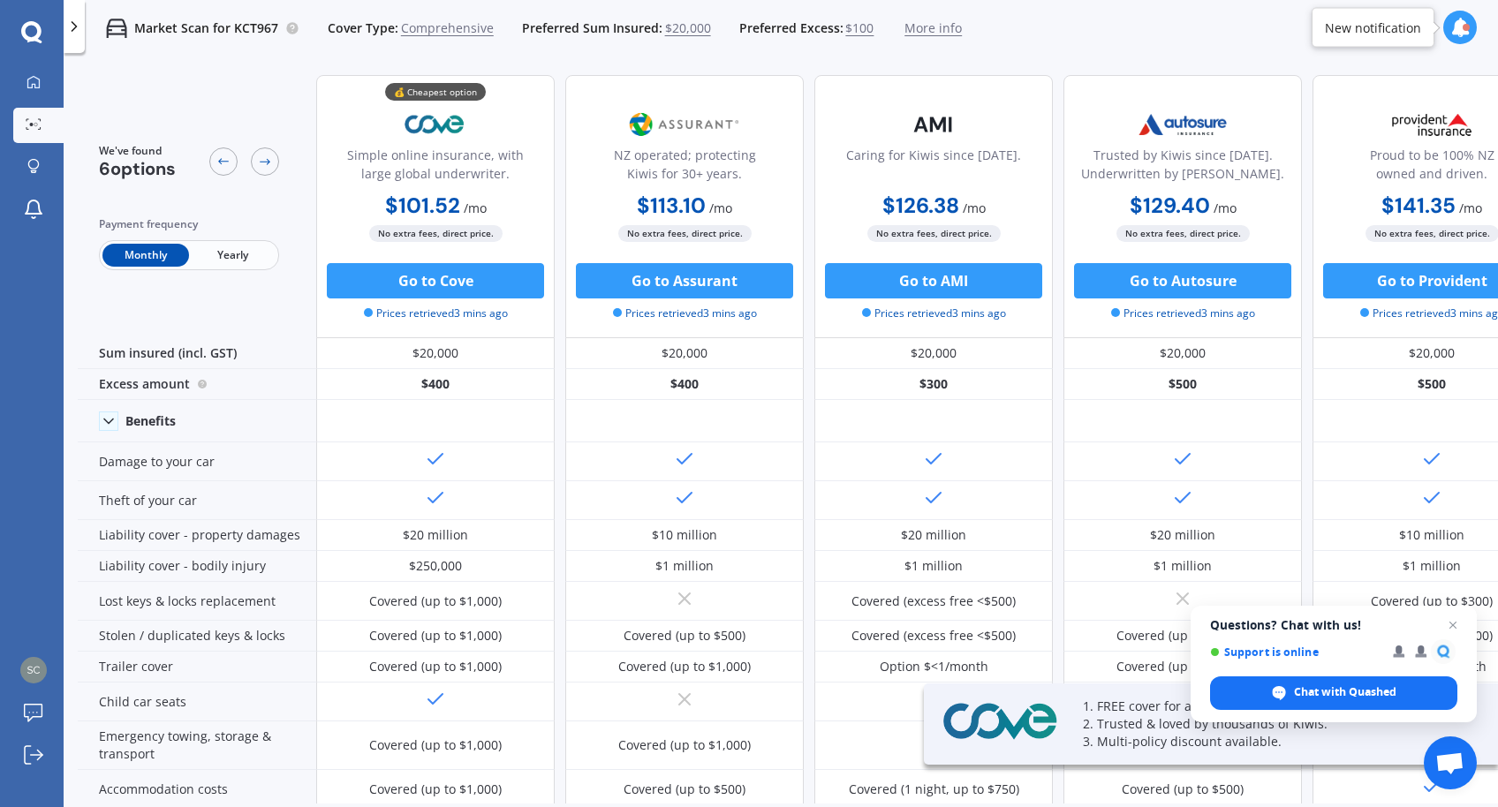
click at [222, 260] on span "Yearly" at bounding box center [232, 255] width 87 height 23
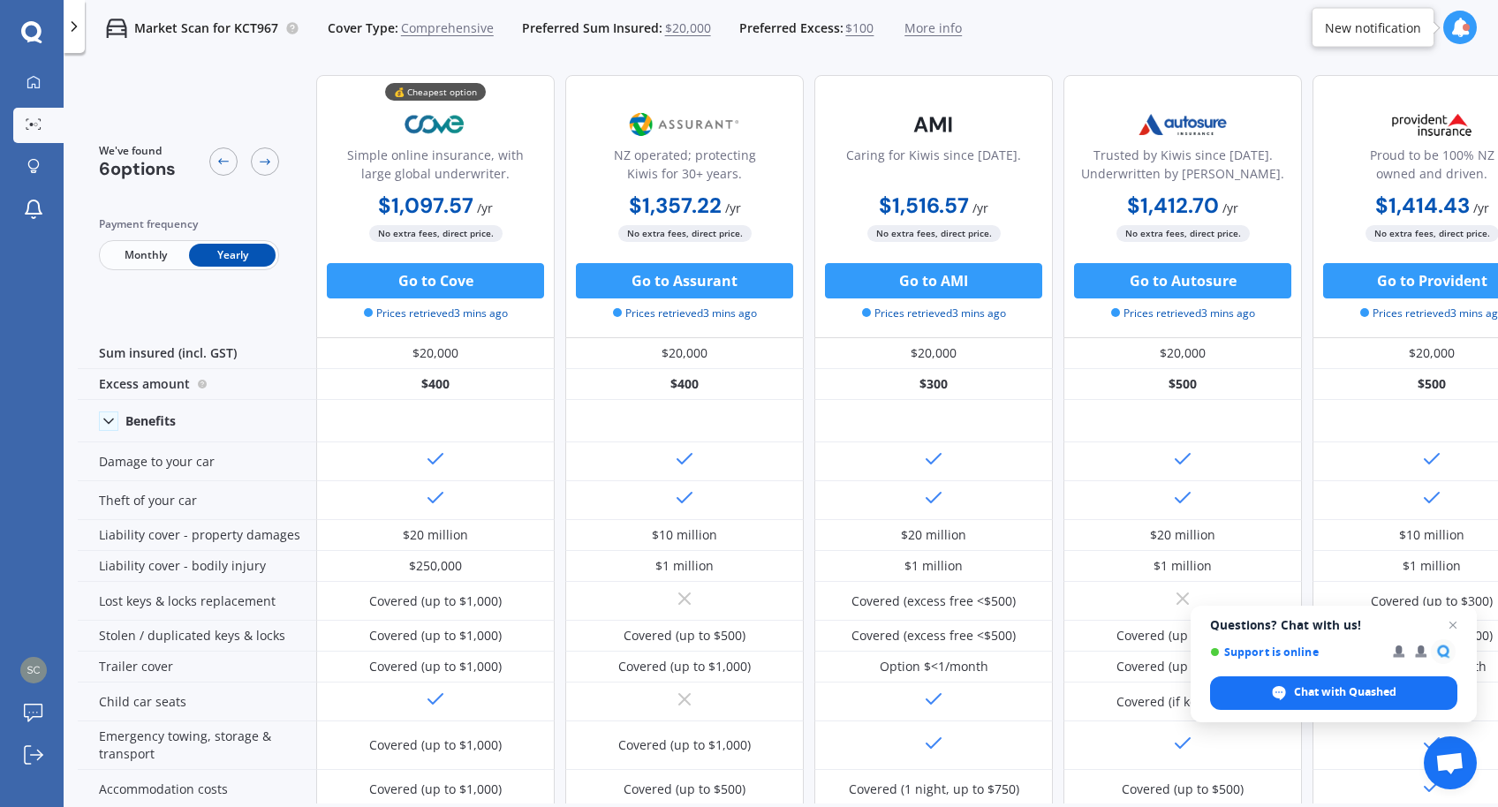
scroll to position [4, 0]
